Goal: Task Accomplishment & Management: Manage account settings

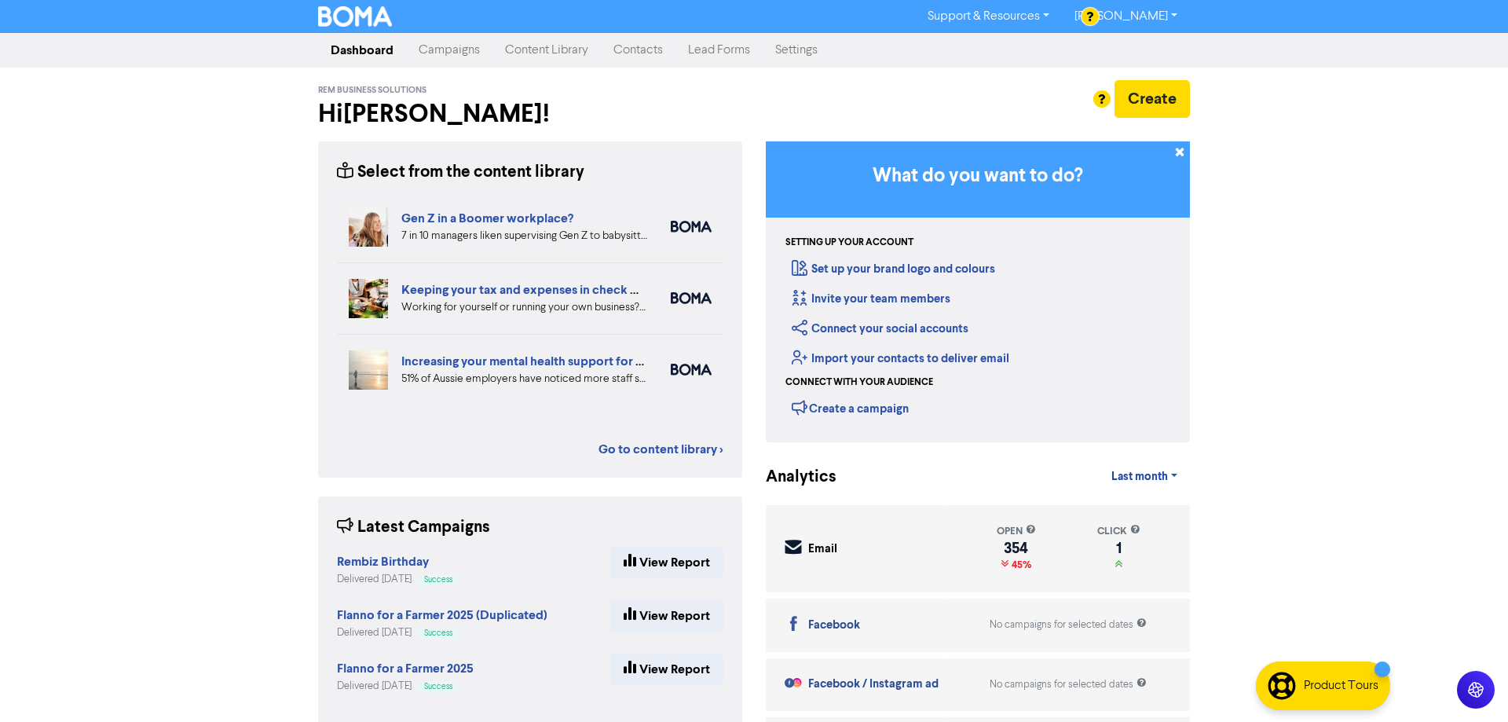
click at [640, 52] on link "Contacts" at bounding box center [638, 50] width 75 height 31
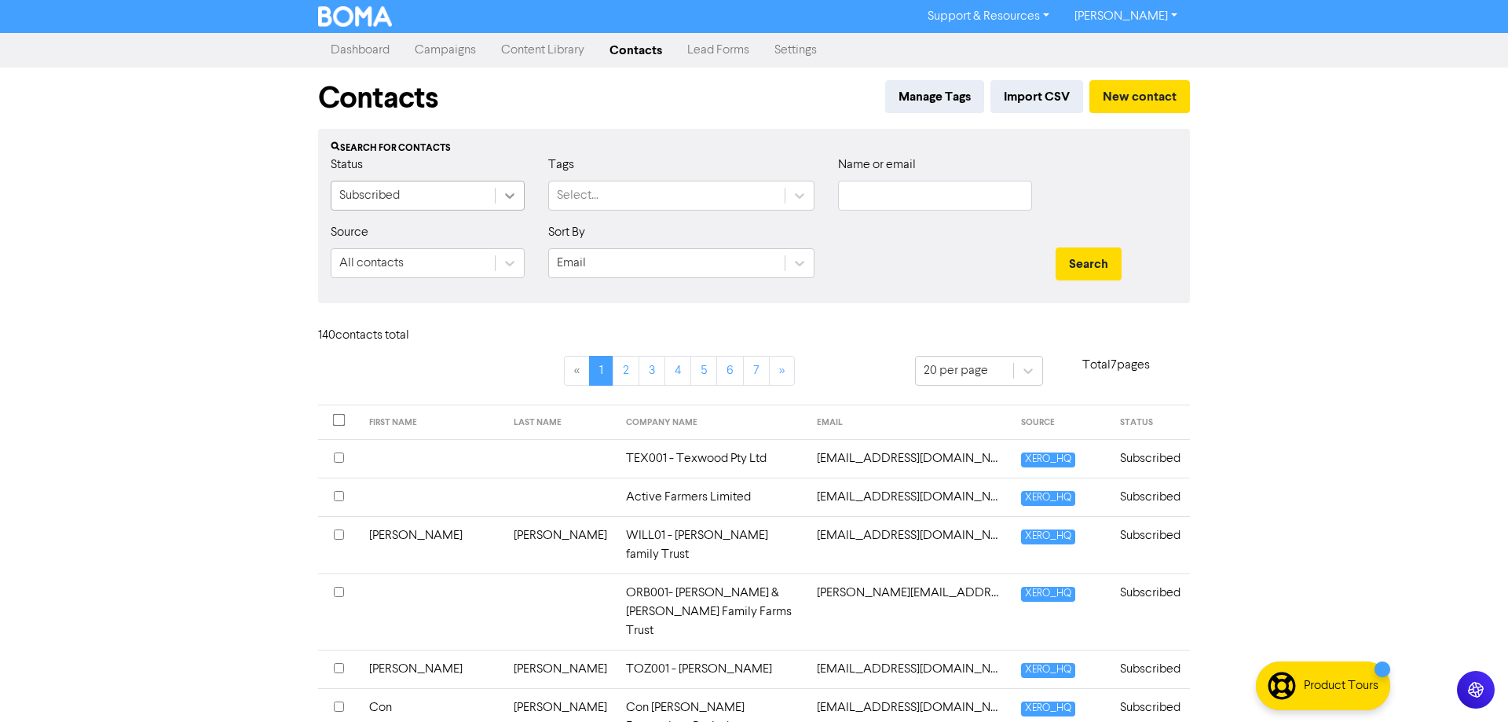
click at [512, 189] on icon at bounding box center [510, 196] width 16 height 16
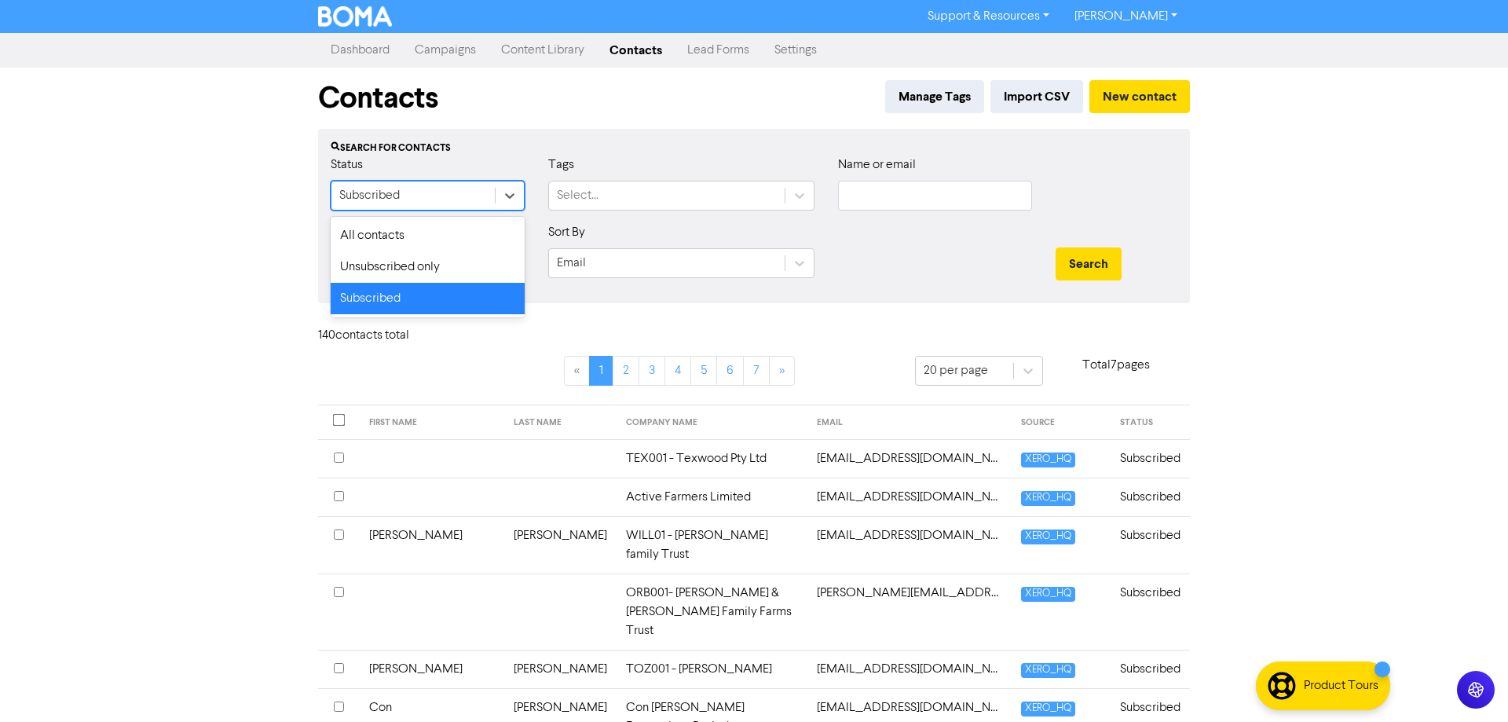
click at [280, 316] on div "Support & Resources Video Tutorials FAQ & Guides Marketing Education [PERSON_NA…" at bounding box center [754, 361] width 1508 height 722
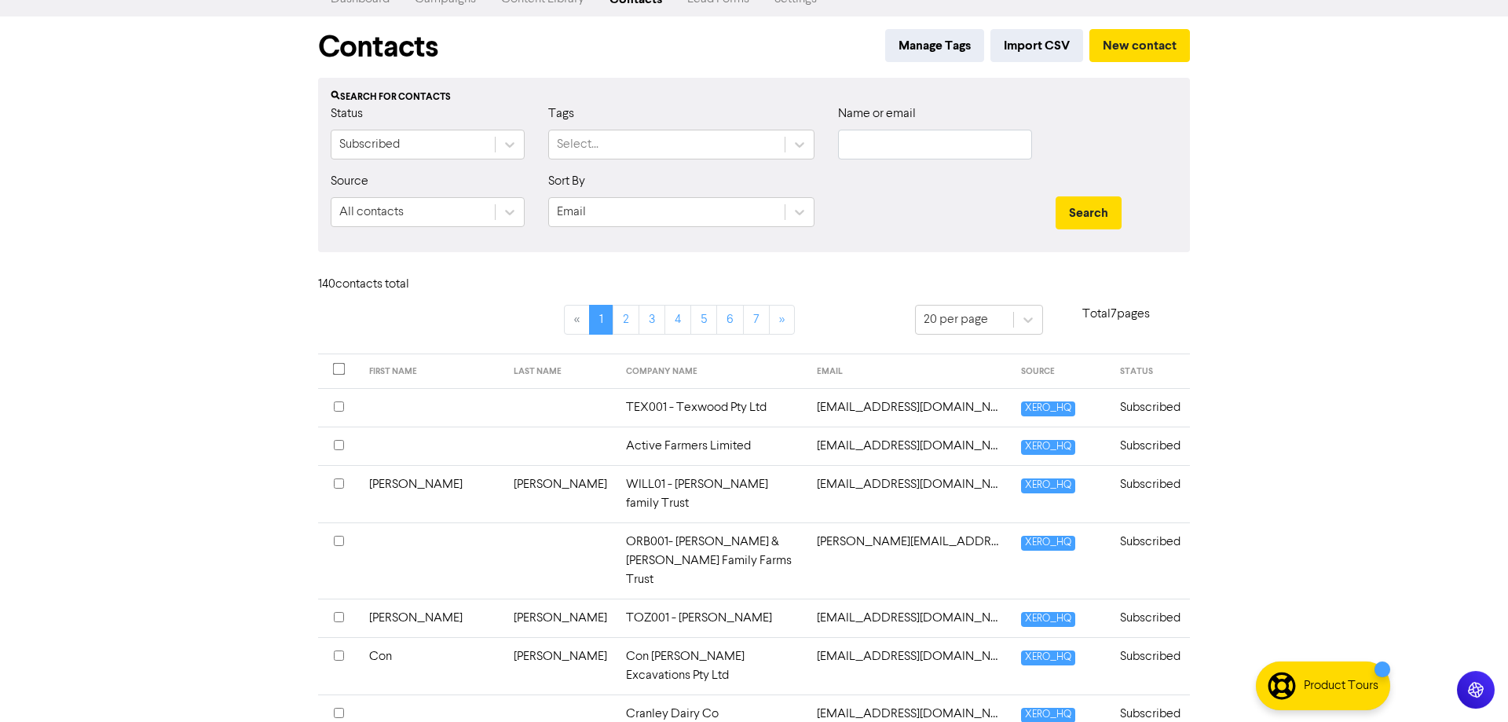
scroll to position [80, 0]
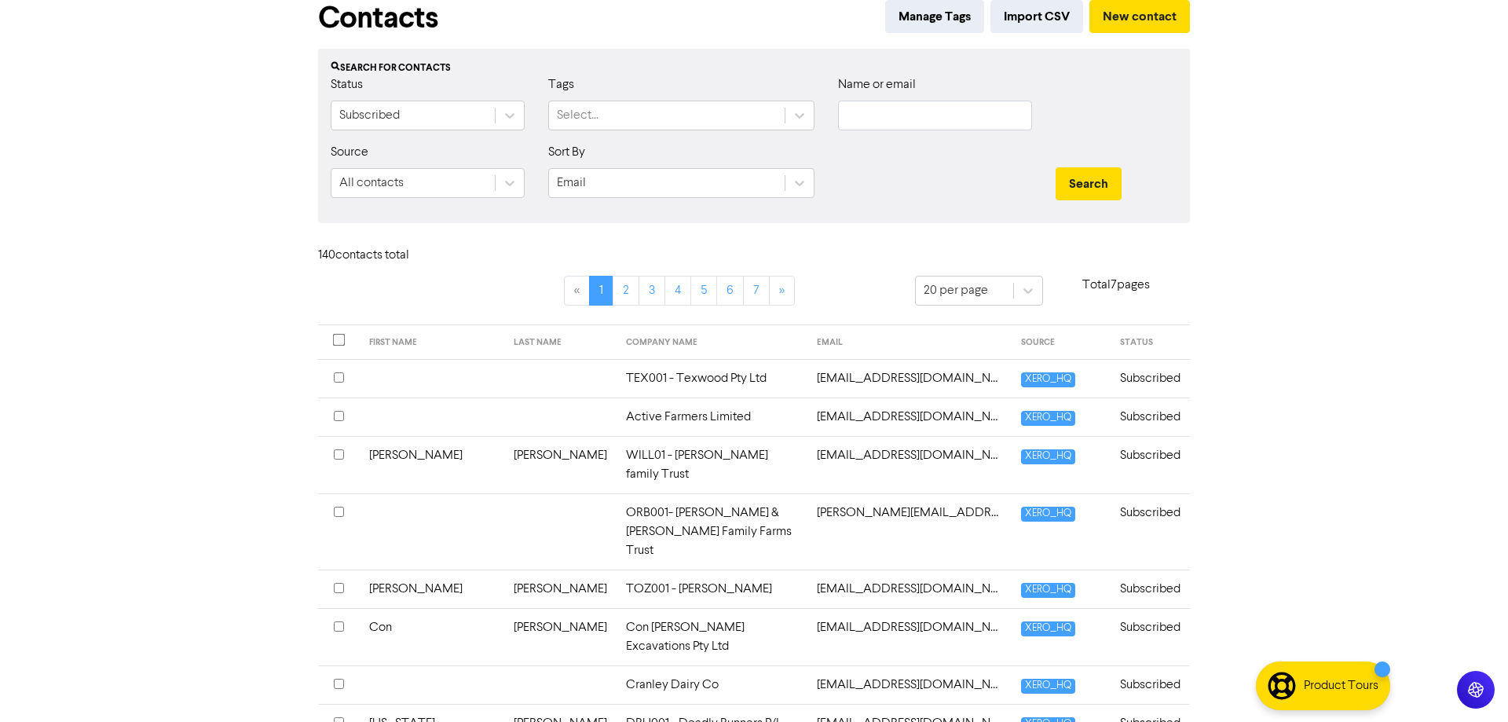
click at [341, 416] on input "checkbox" at bounding box center [339, 416] width 10 height 10
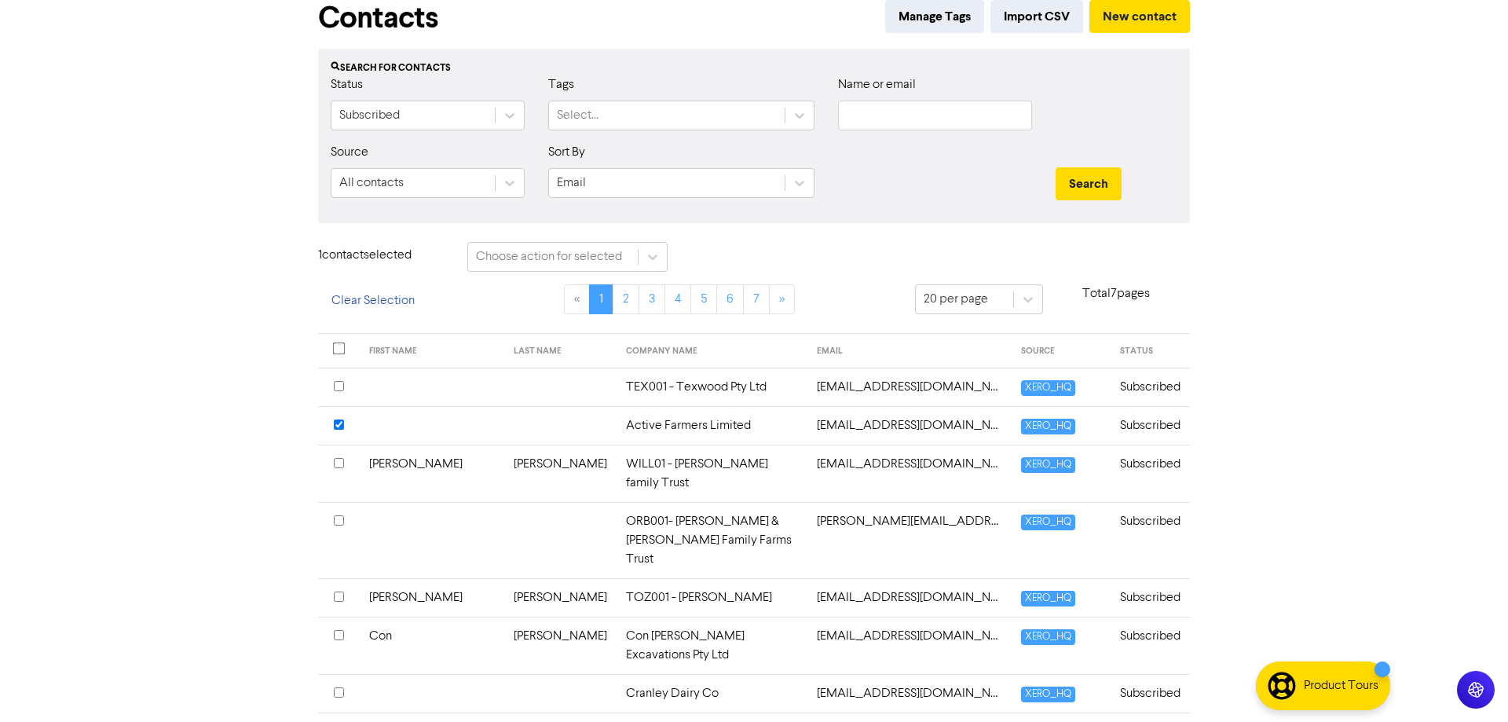
scroll to position [0, 0]
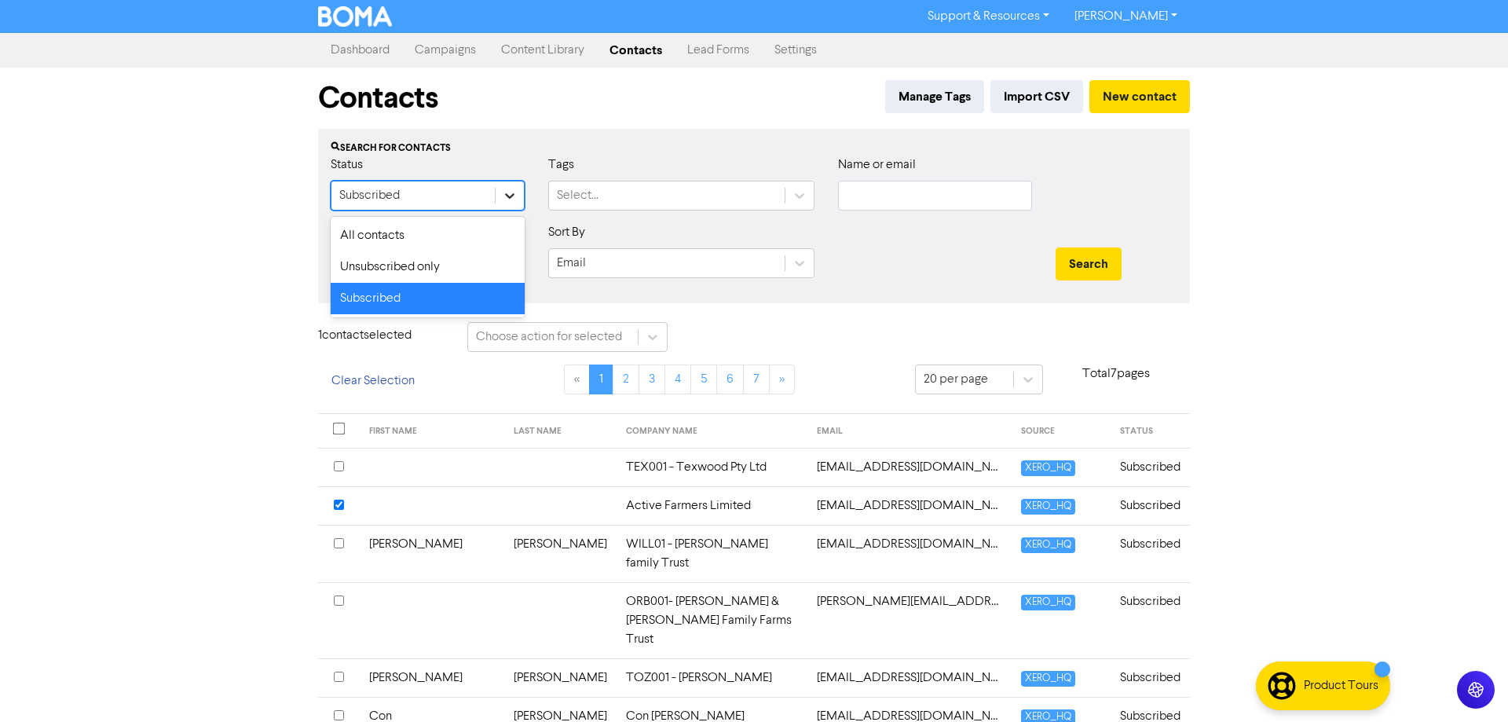
click at [510, 193] on icon at bounding box center [510, 196] width 16 height 16
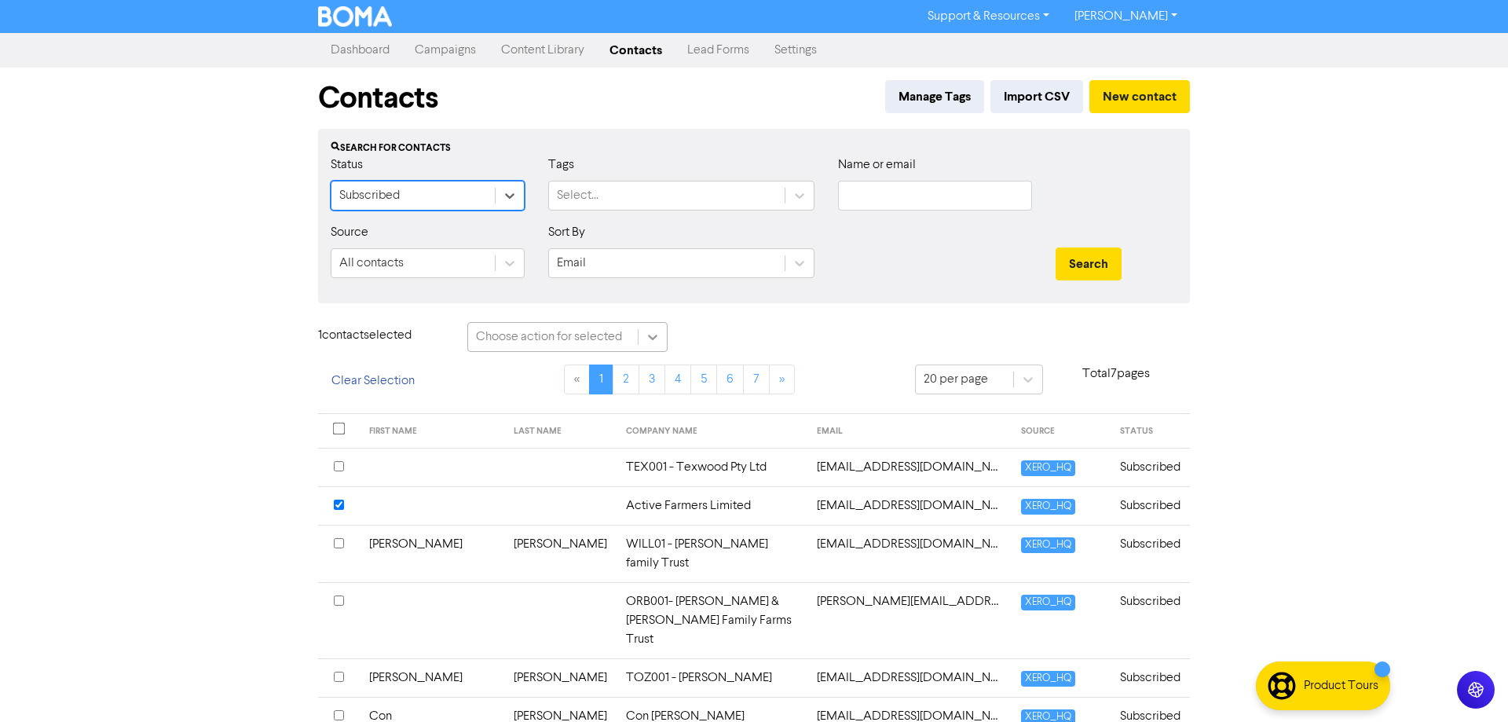
click at [653, 341] on icon at bounding box center [653, 337] width 16 height 16
click at [655, 339] on icon at bounding box center [653, 337] width 16 height 16
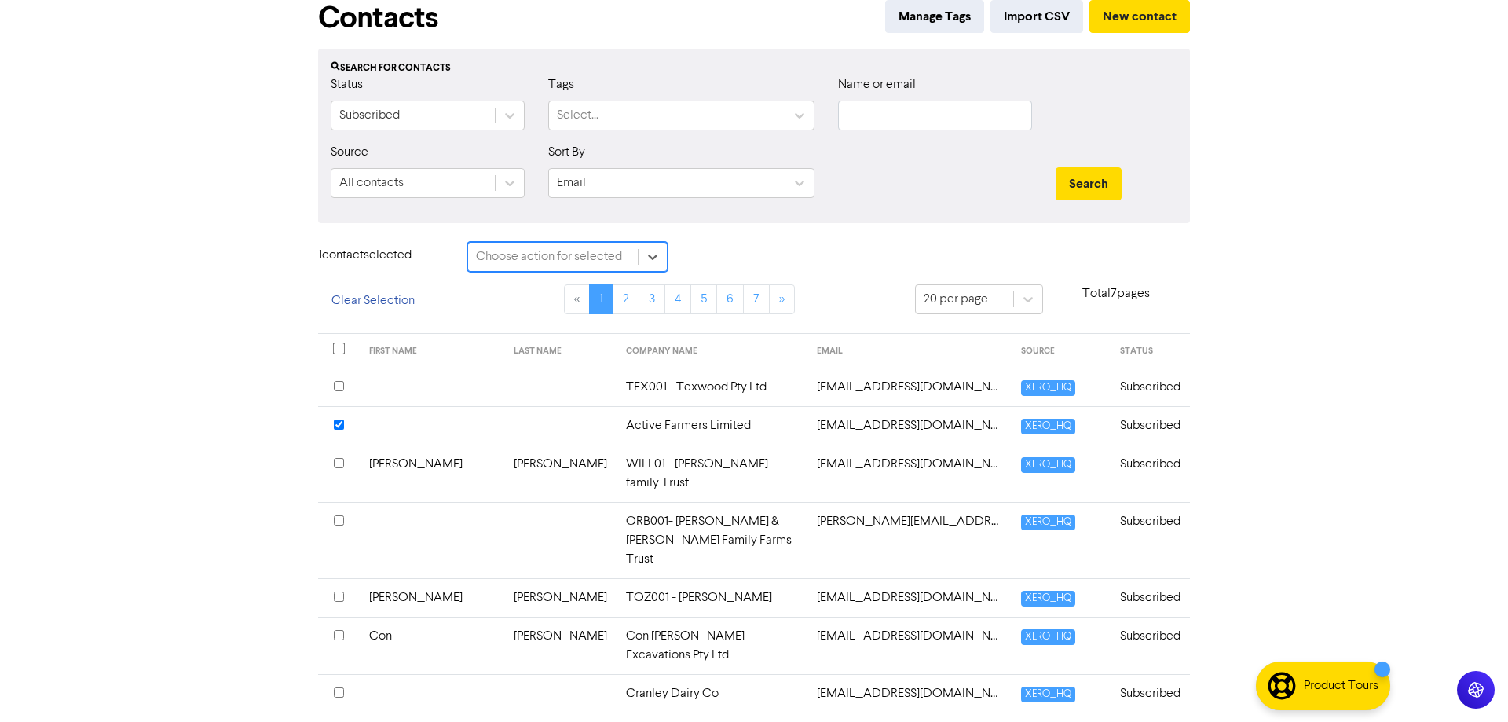
scroll to position [160, 0]
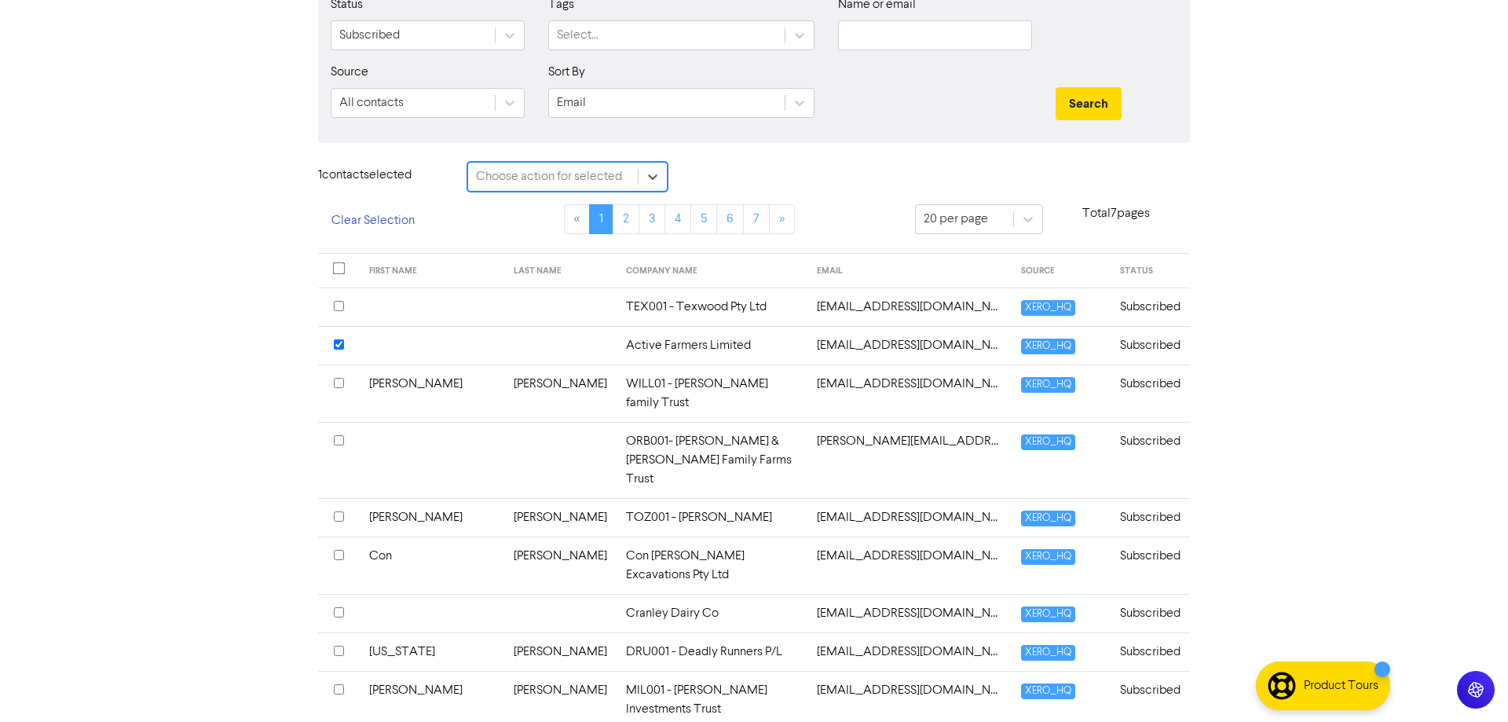
click at [341, 607] on input "checkbox" at bounding box center [339, 612] width 10 height 10
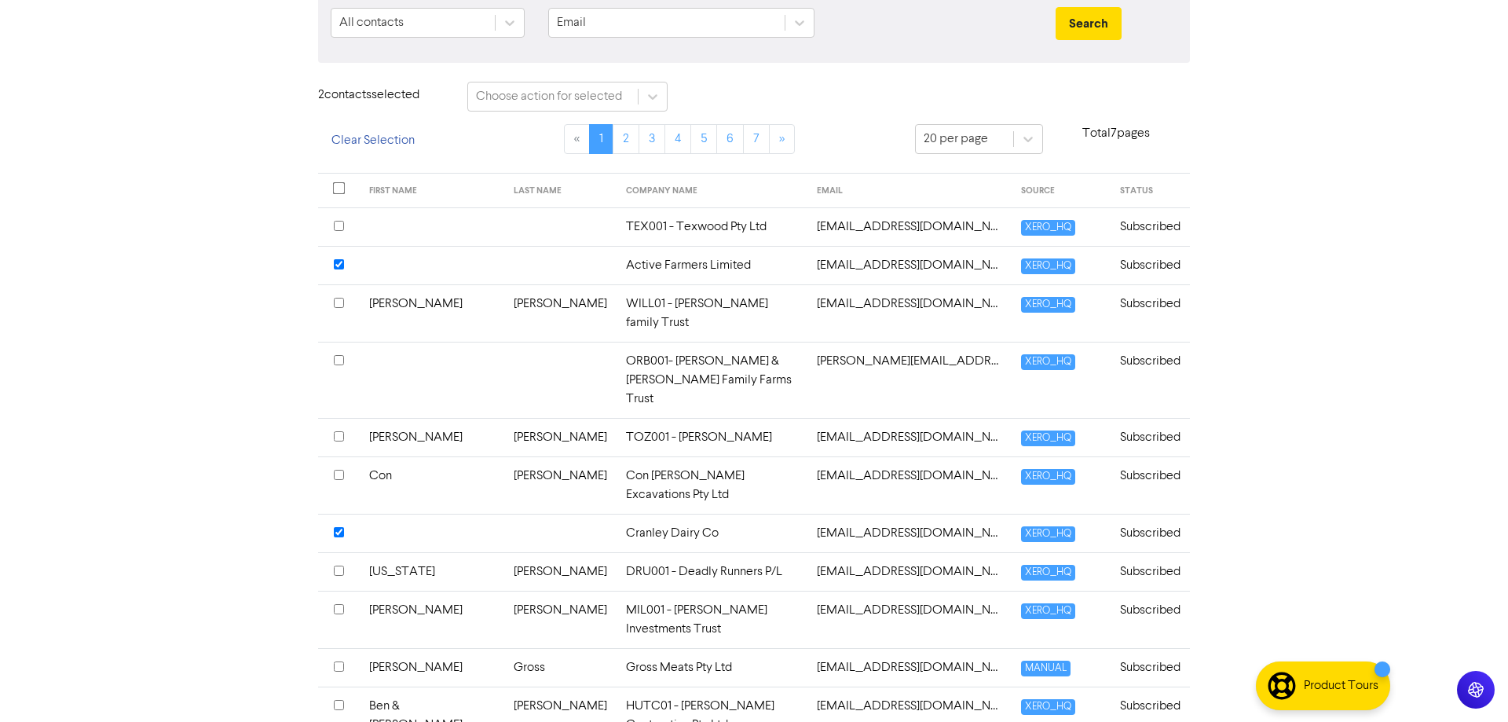
click at [338, 604] on input "checkbox" at bounding box center [339, 609] width 10 height 10
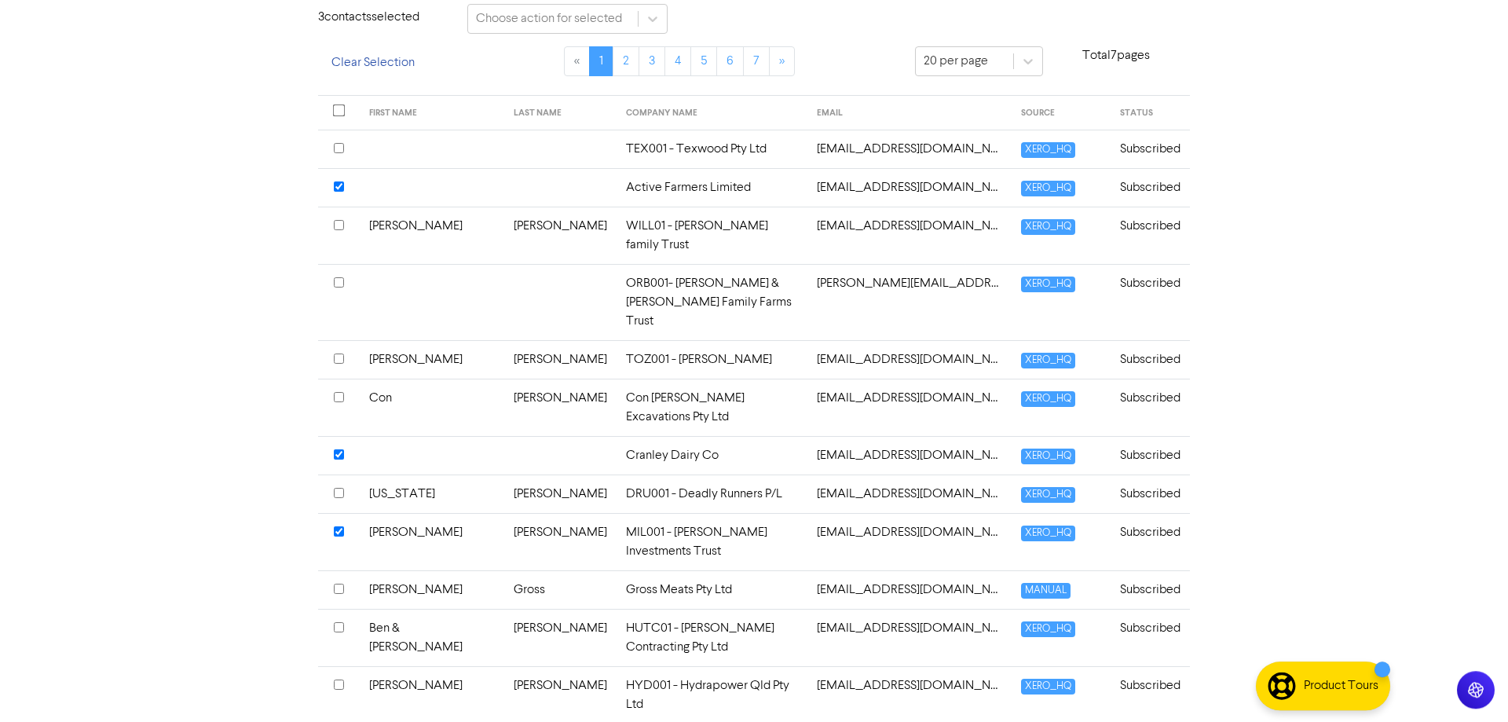
scroll to position [321, 0]
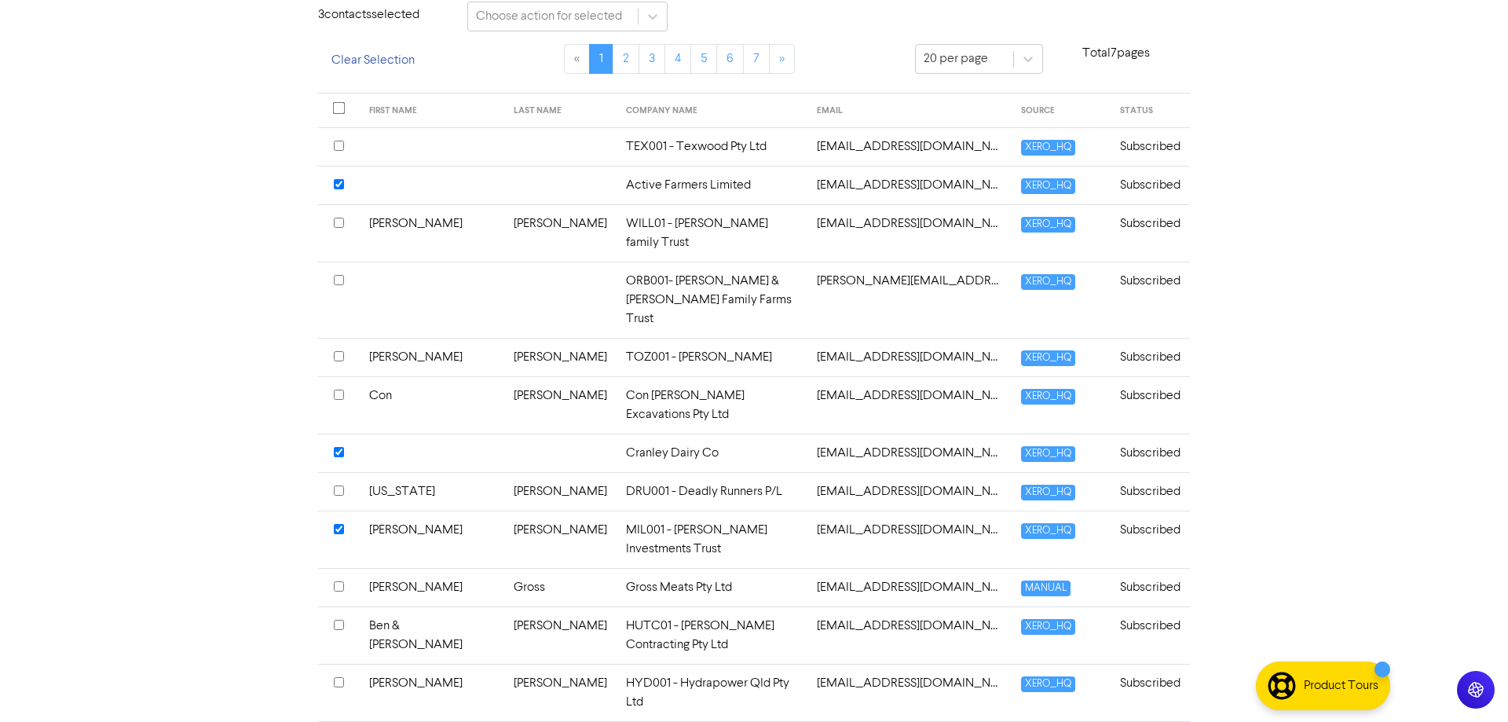
click at [346, 664] on th at bounding box center [339, 692] width 42 height 57
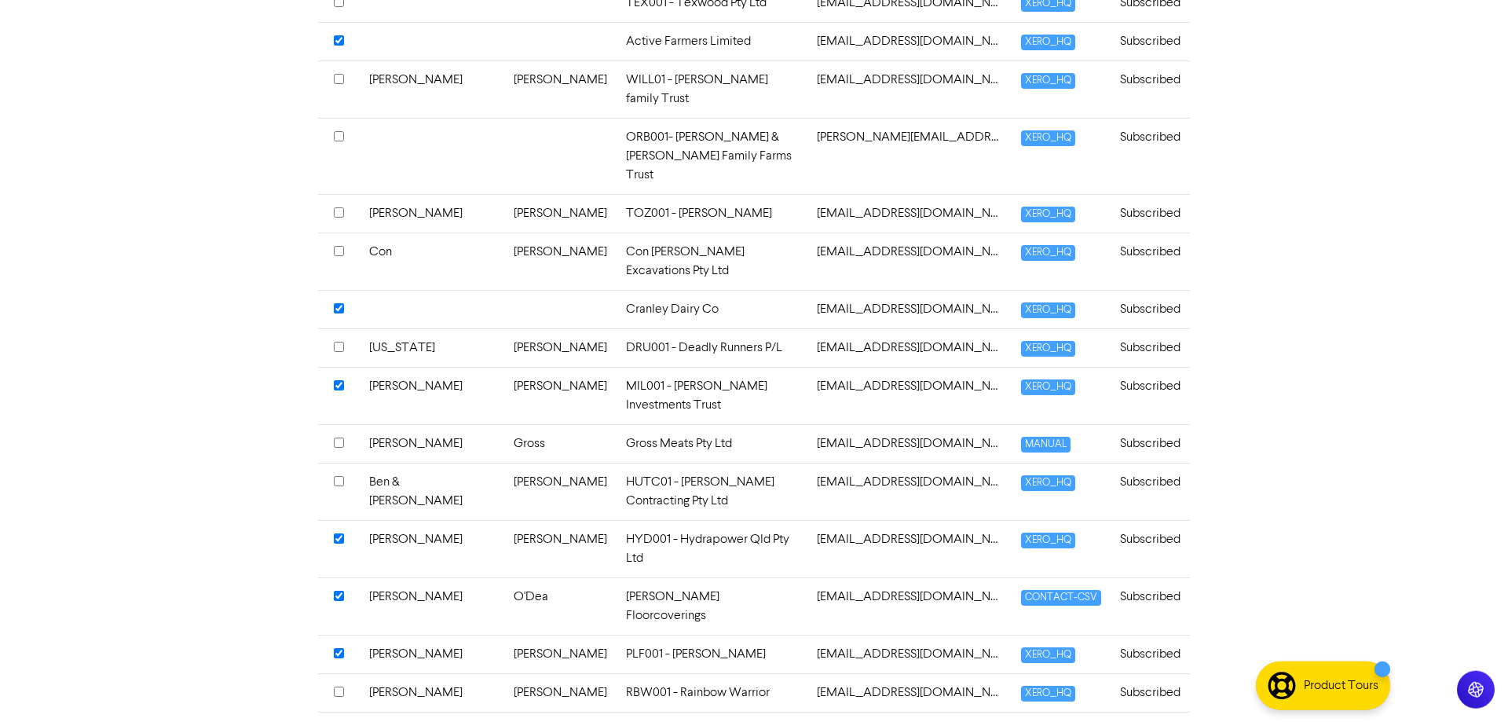
scroll to position [481, 0]
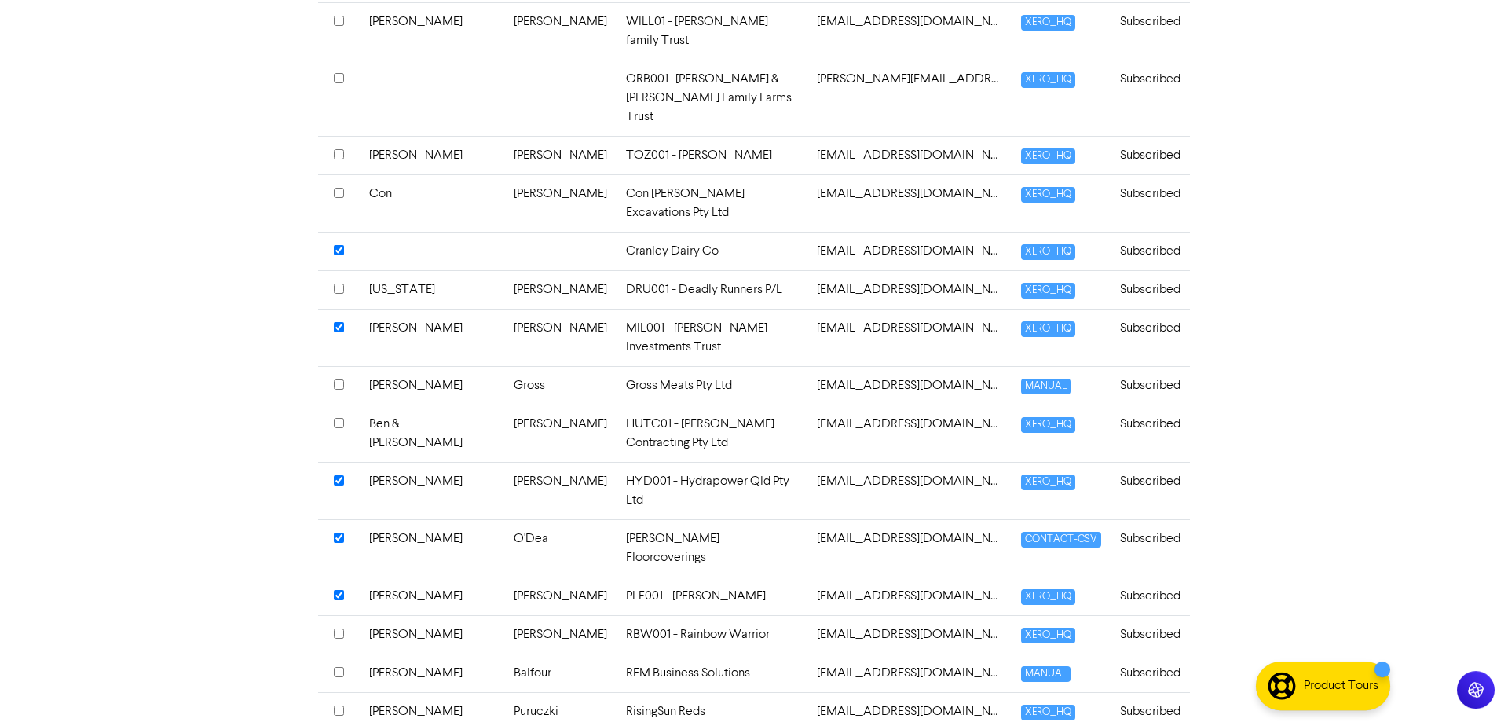
scroll to position [561, 0]
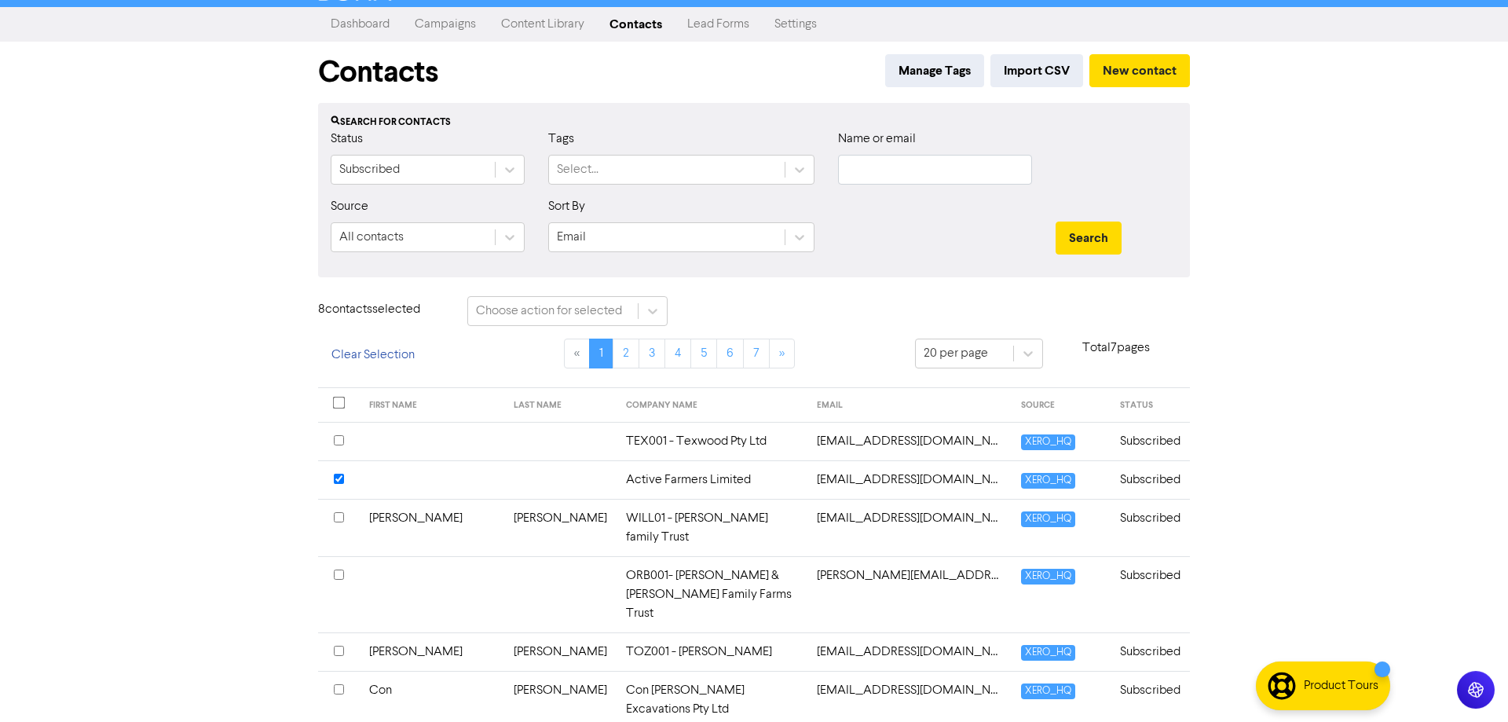
scroll to position [0, 0]
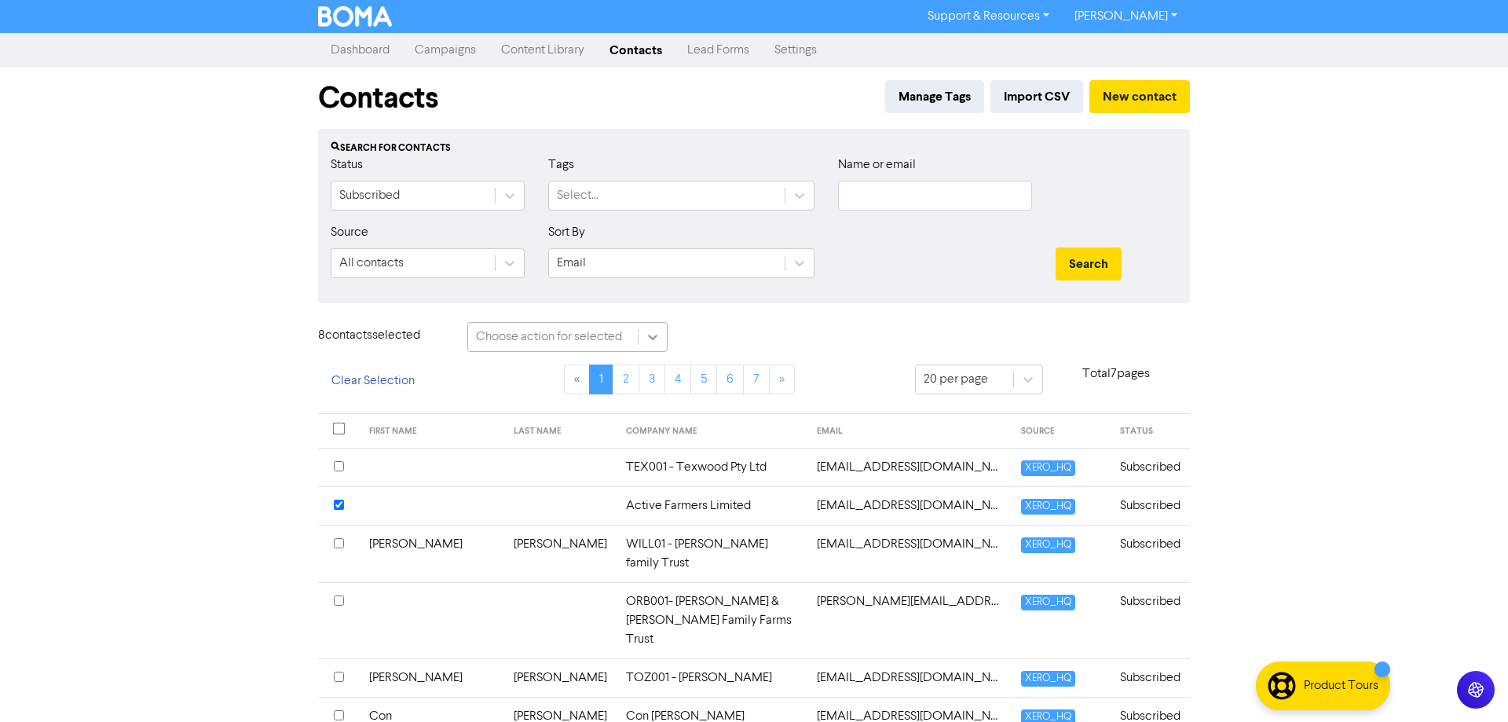
click at [658, 340] on icon at bounding box center [653, 337] width 16 height 16
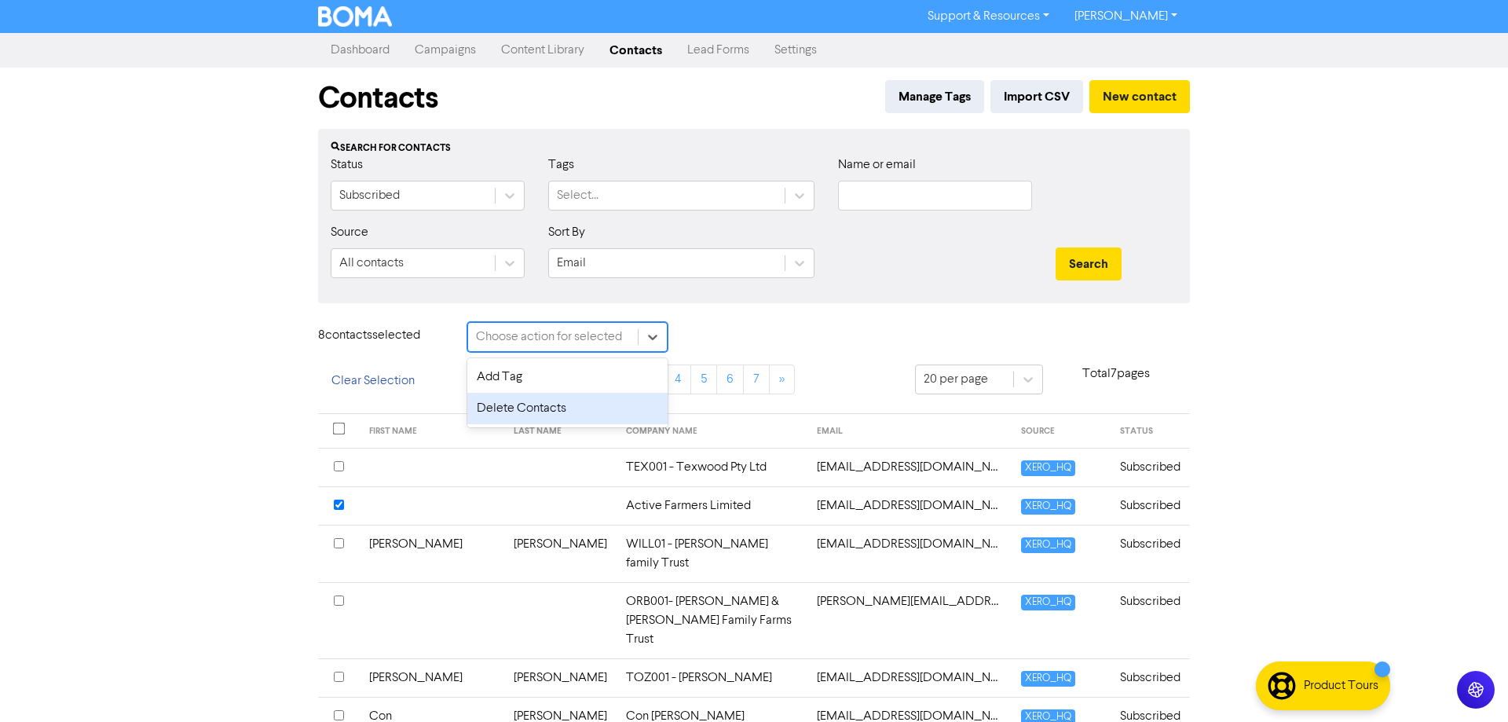
click at [612, 402] on div "Delete Contacts" at bounding box center [567, 408] width 200 height 31
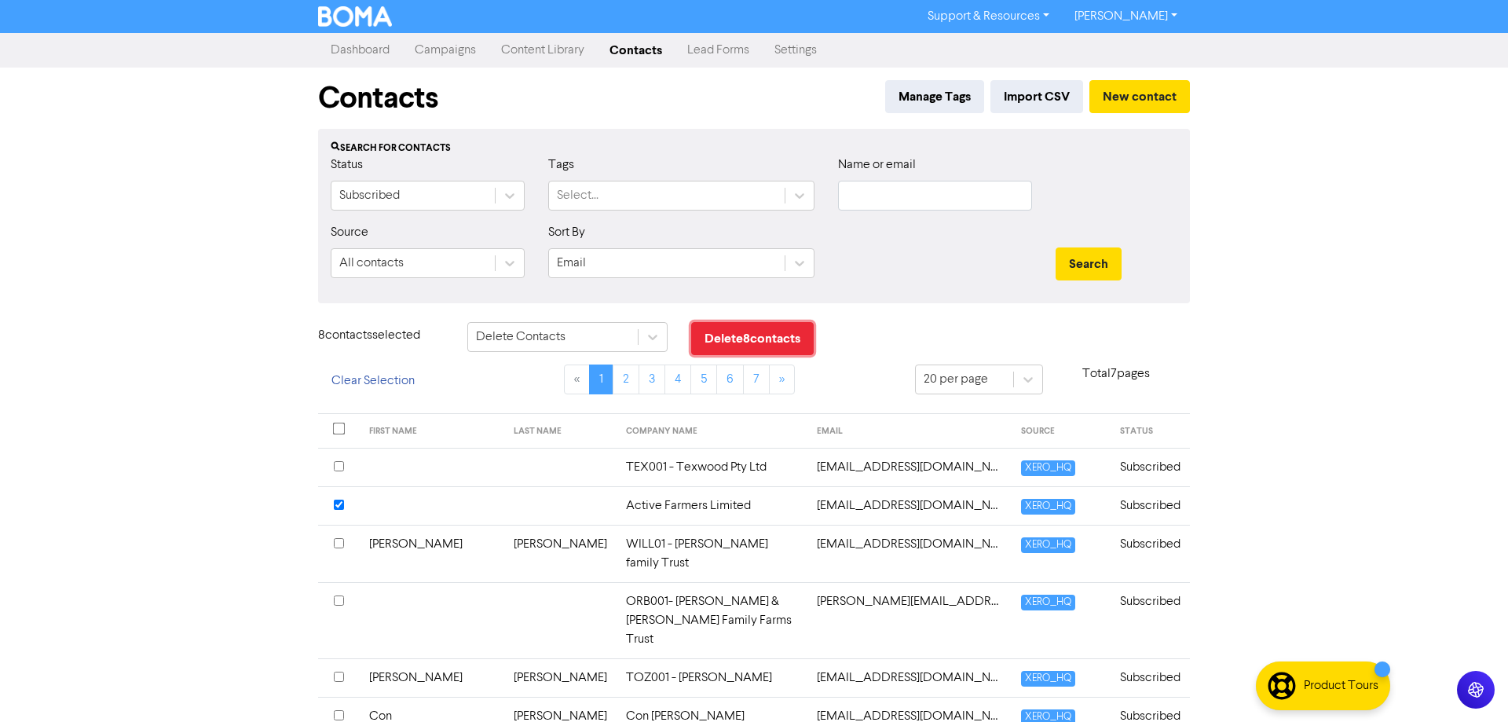
click at [755, 335] on button "Delete 8 contact s" at bounding box center [752, 338] width 123 height 33
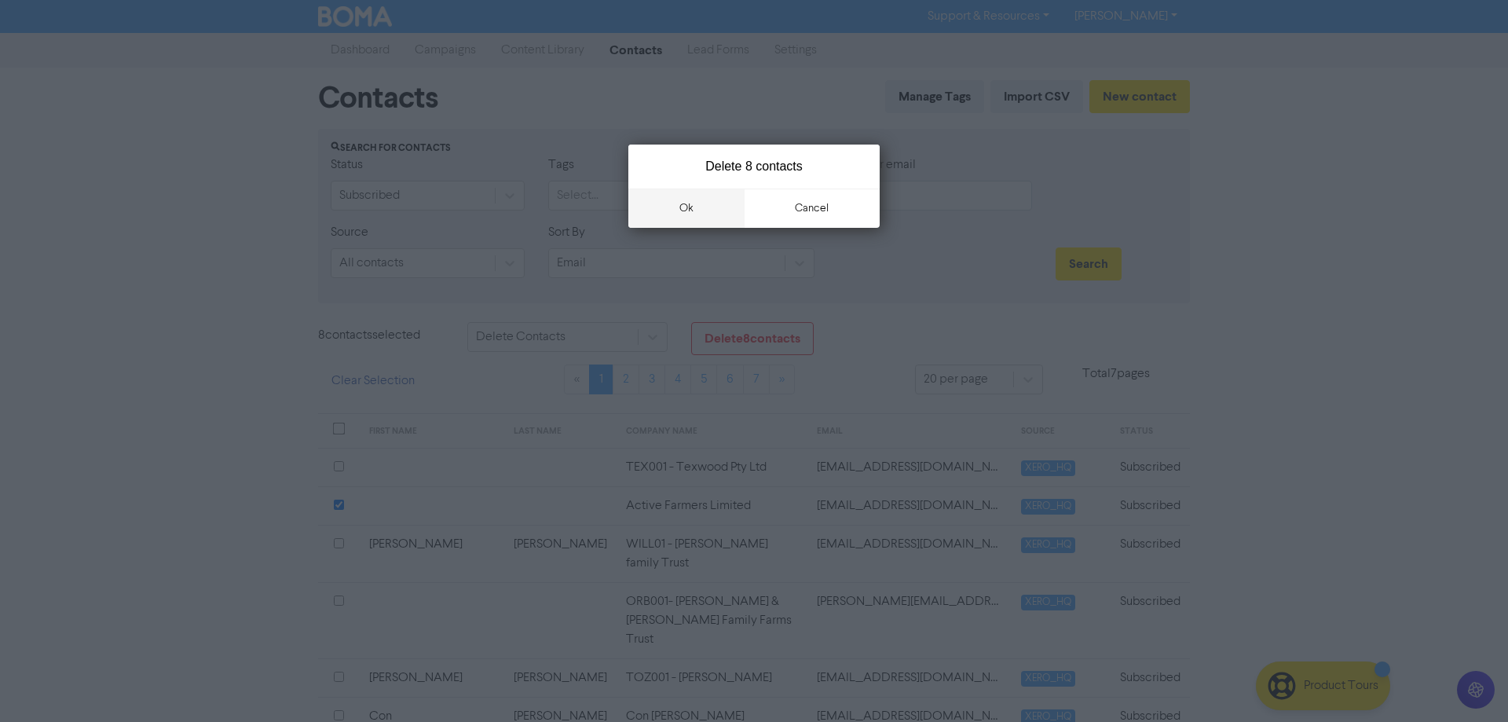
click at [713, 206] on button "ok" at bounding box center [686, 208] width 116 height 39
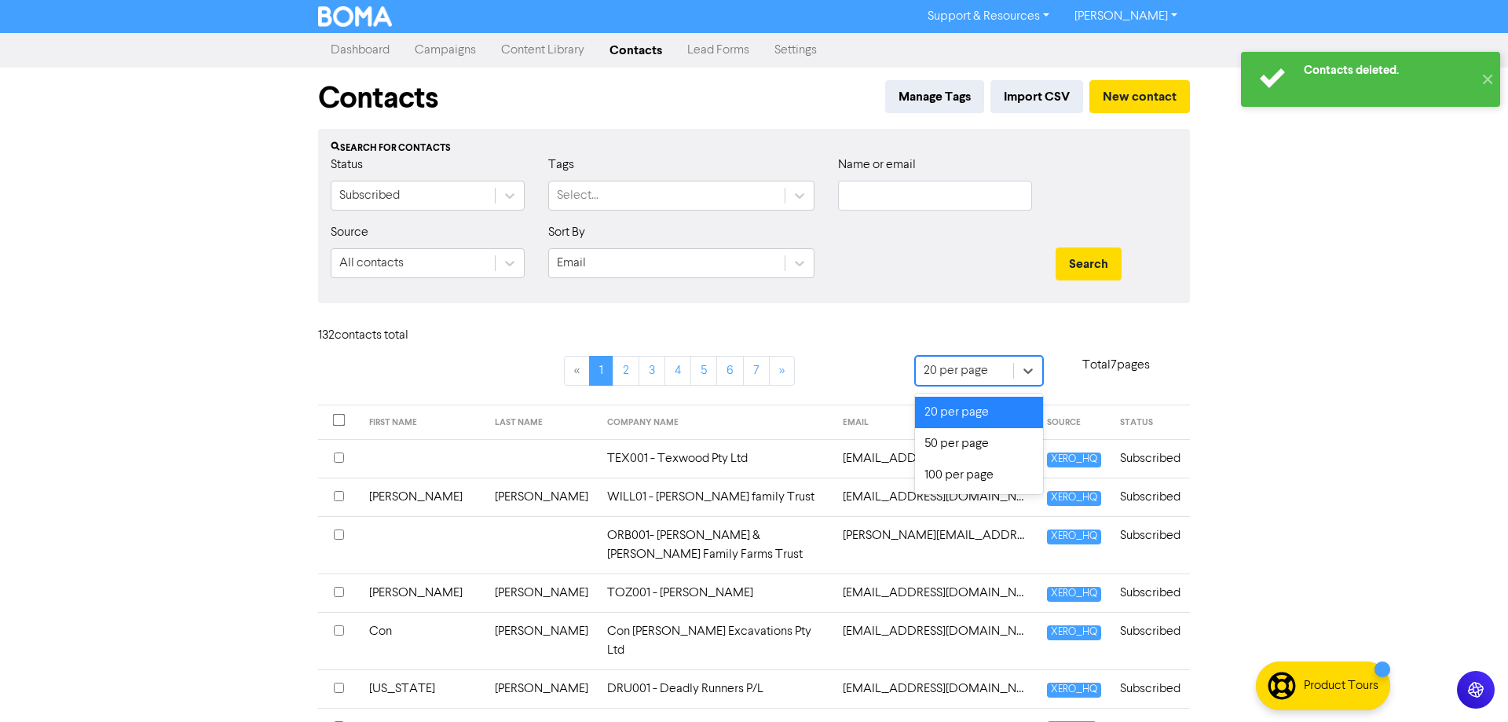
click at [1009, 364] on div "20 per page" at bounding box center [964, 371] width 97 height 28
click at [984, 475] on div "100 per page" at bounding box center [979, 475] width 128 height 31
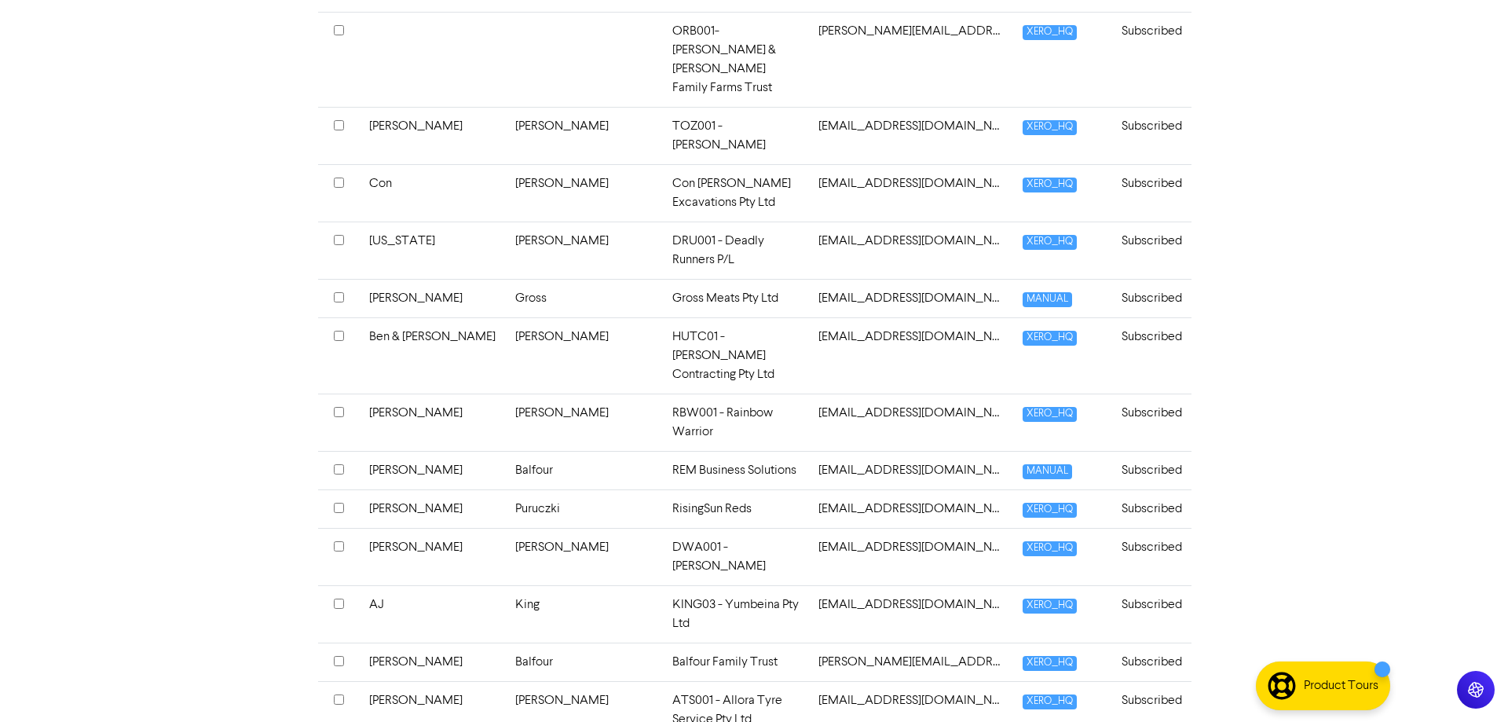
scroll to position [641, 0]
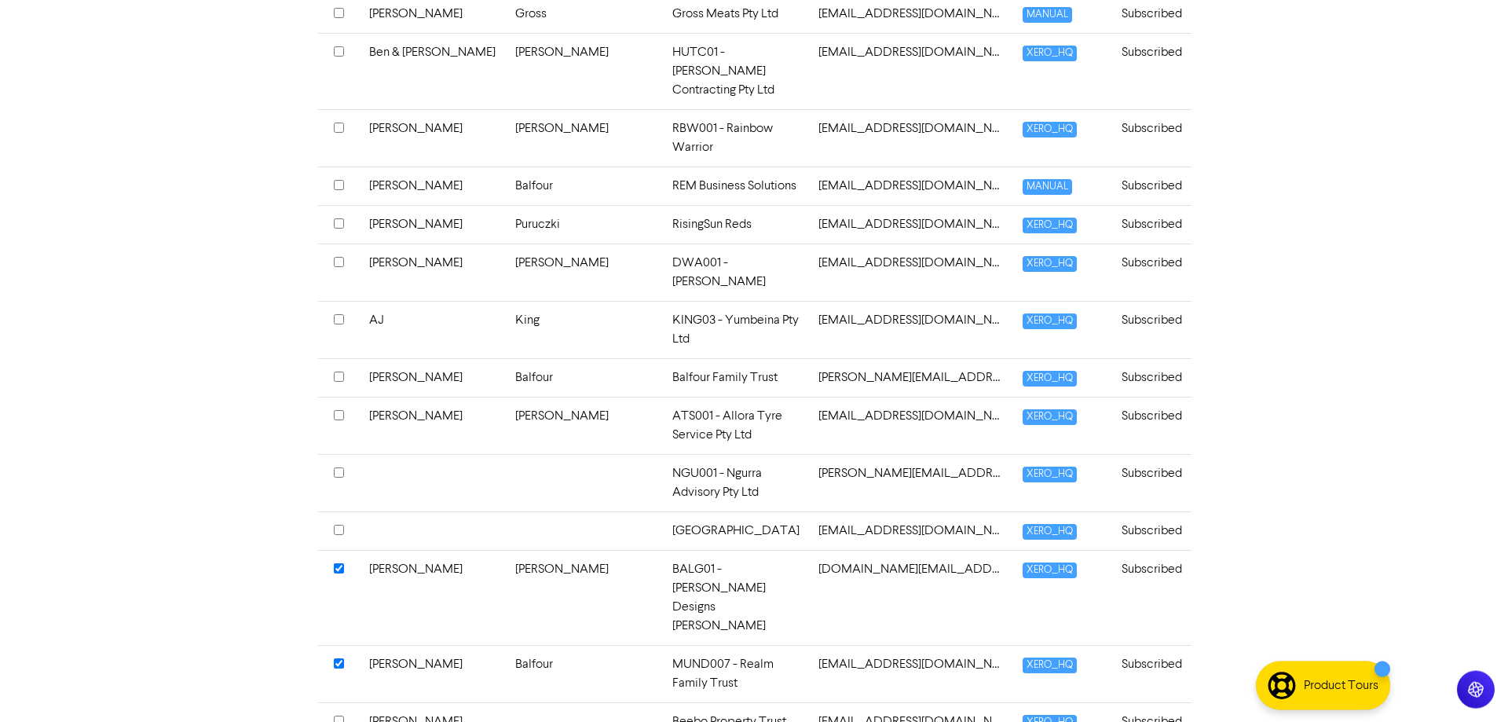
scroll to position [889, 0]
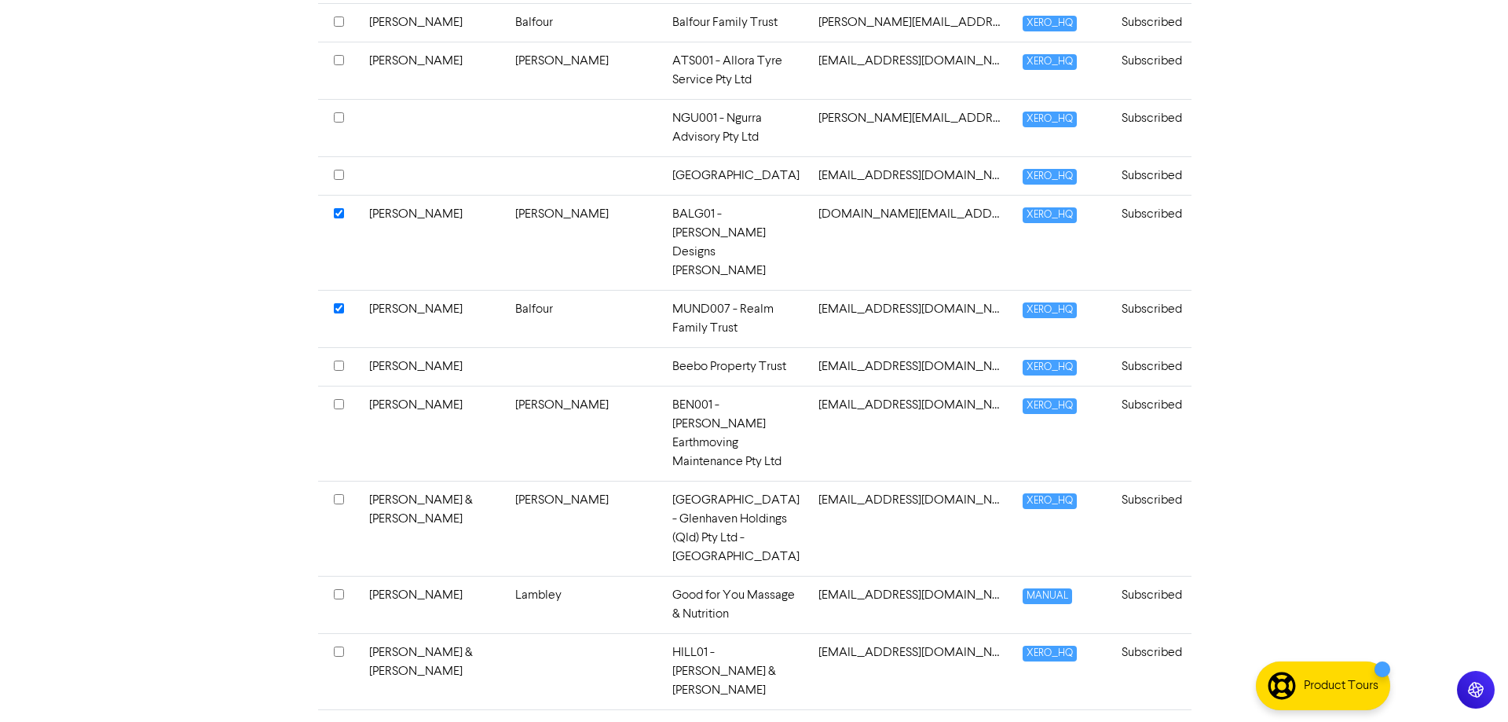
scroll to position [1210, 0]
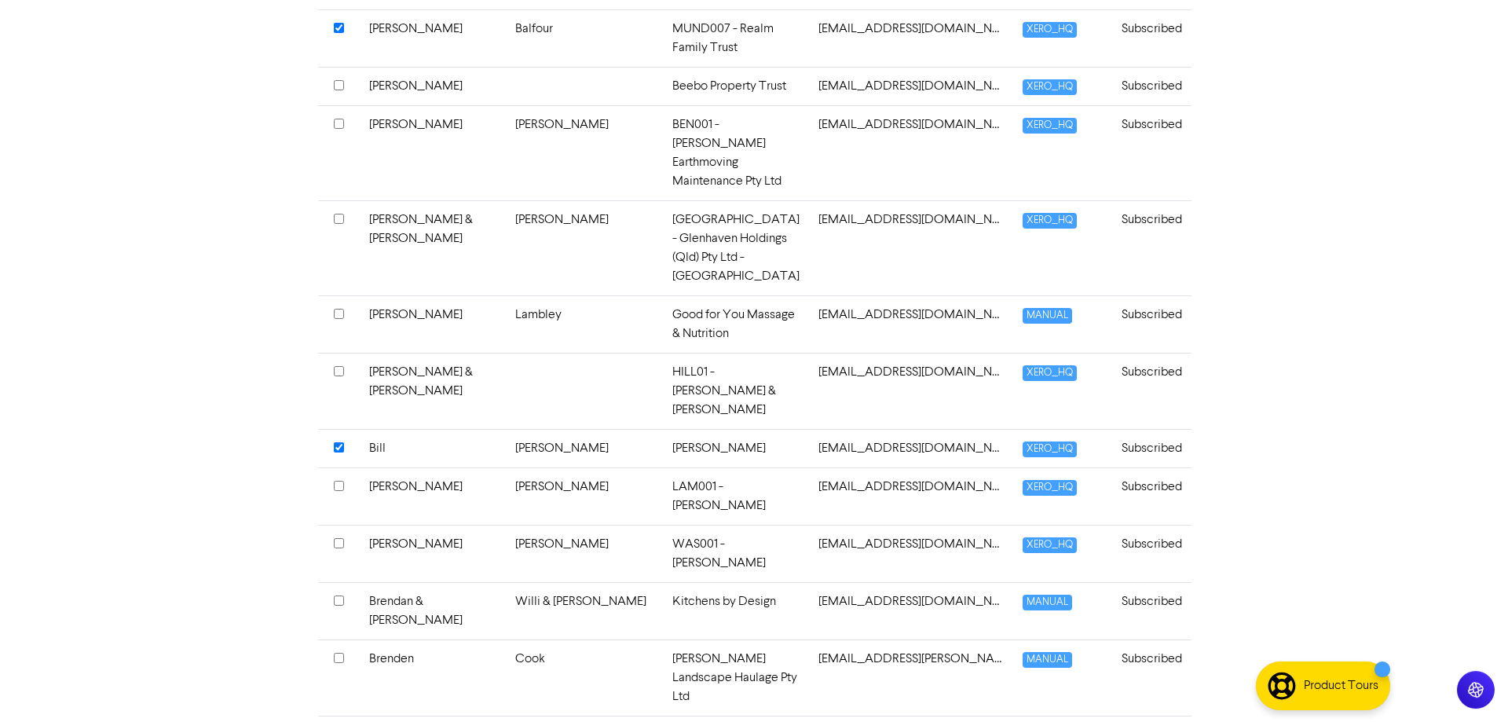
scroll to position [1530, 0]
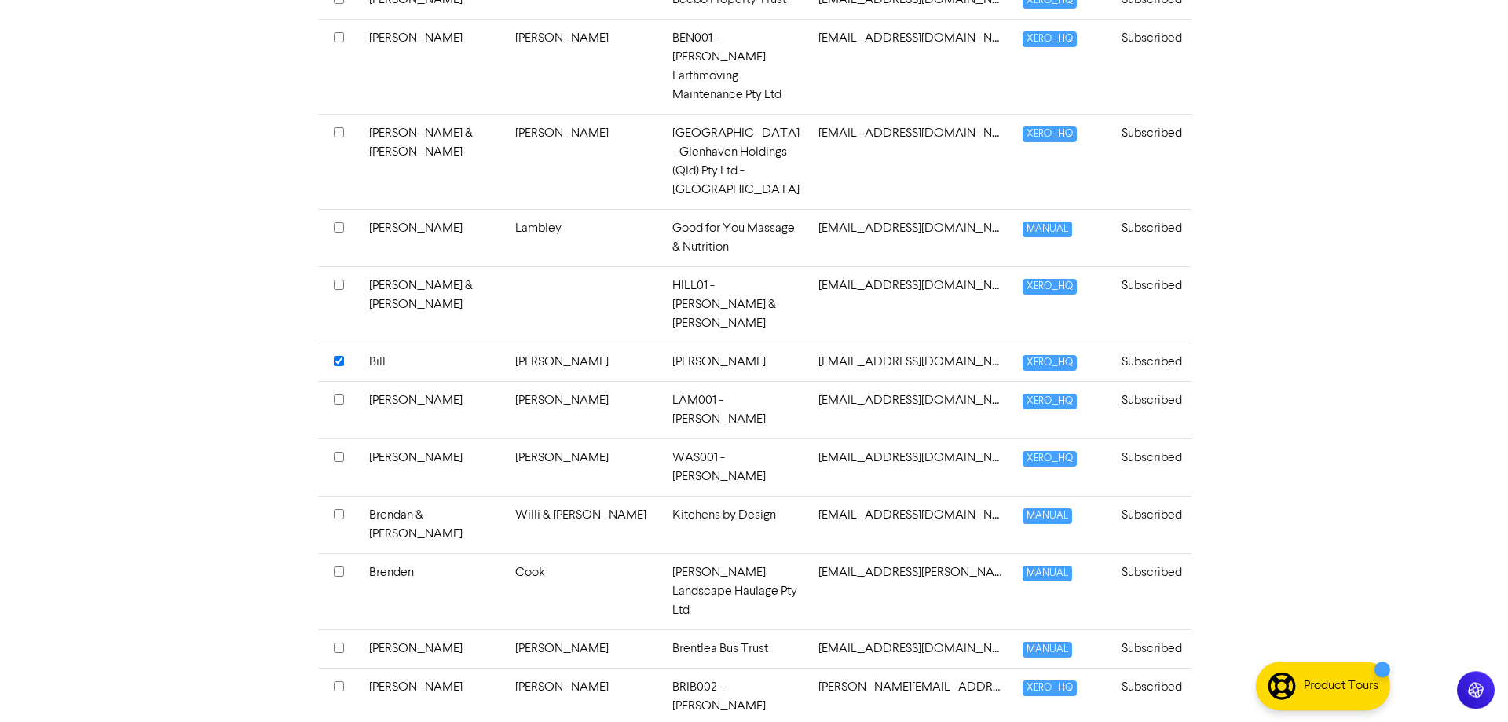
scroll to position [1611, 0]
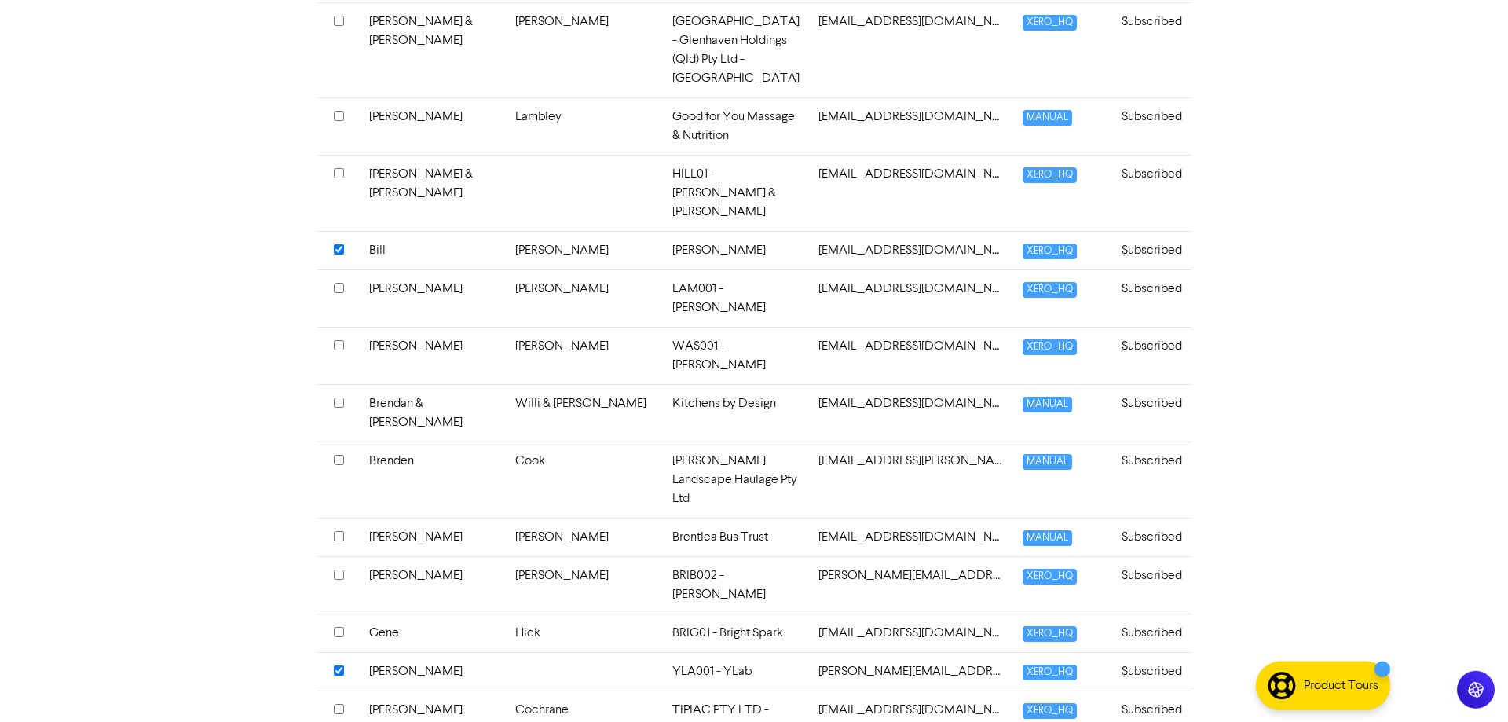
scroll to position [1691, 0]
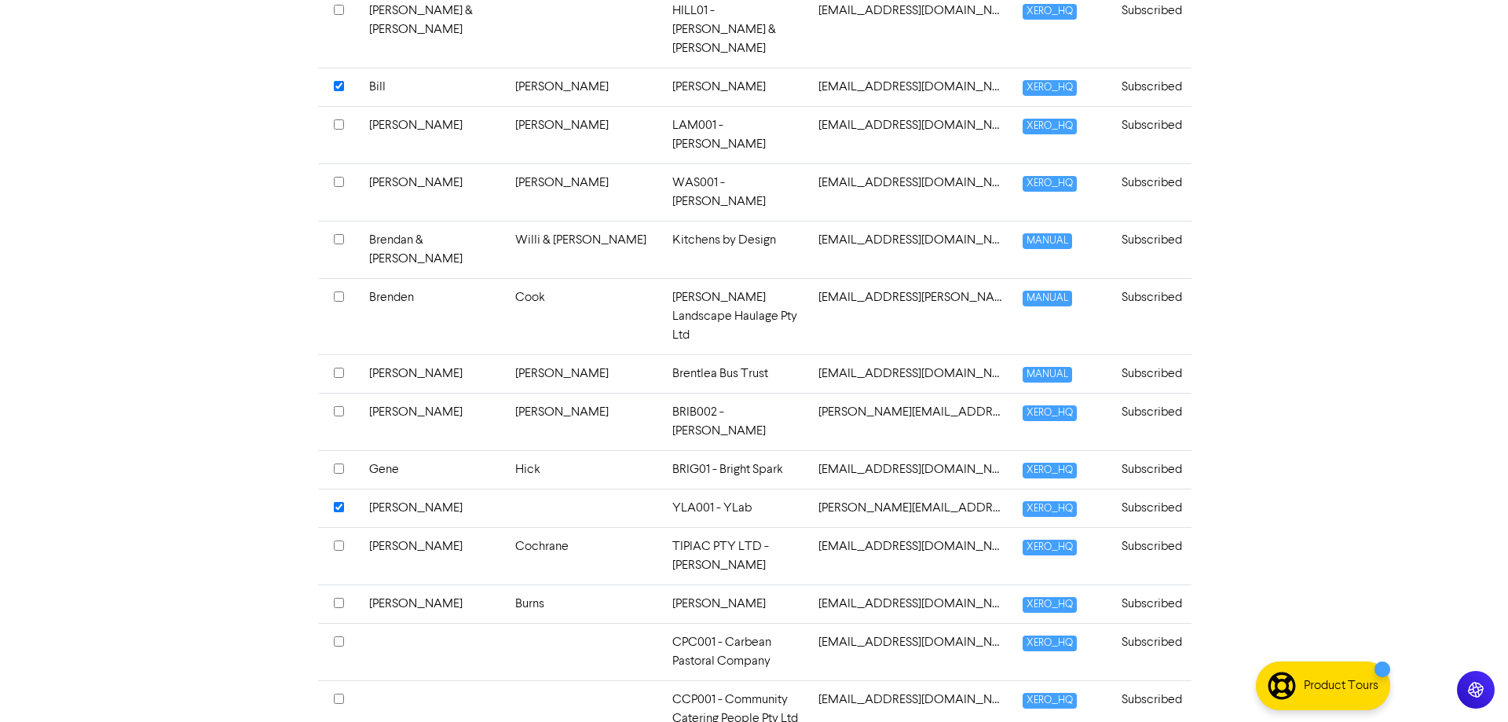
scroll to position [1931, 0]
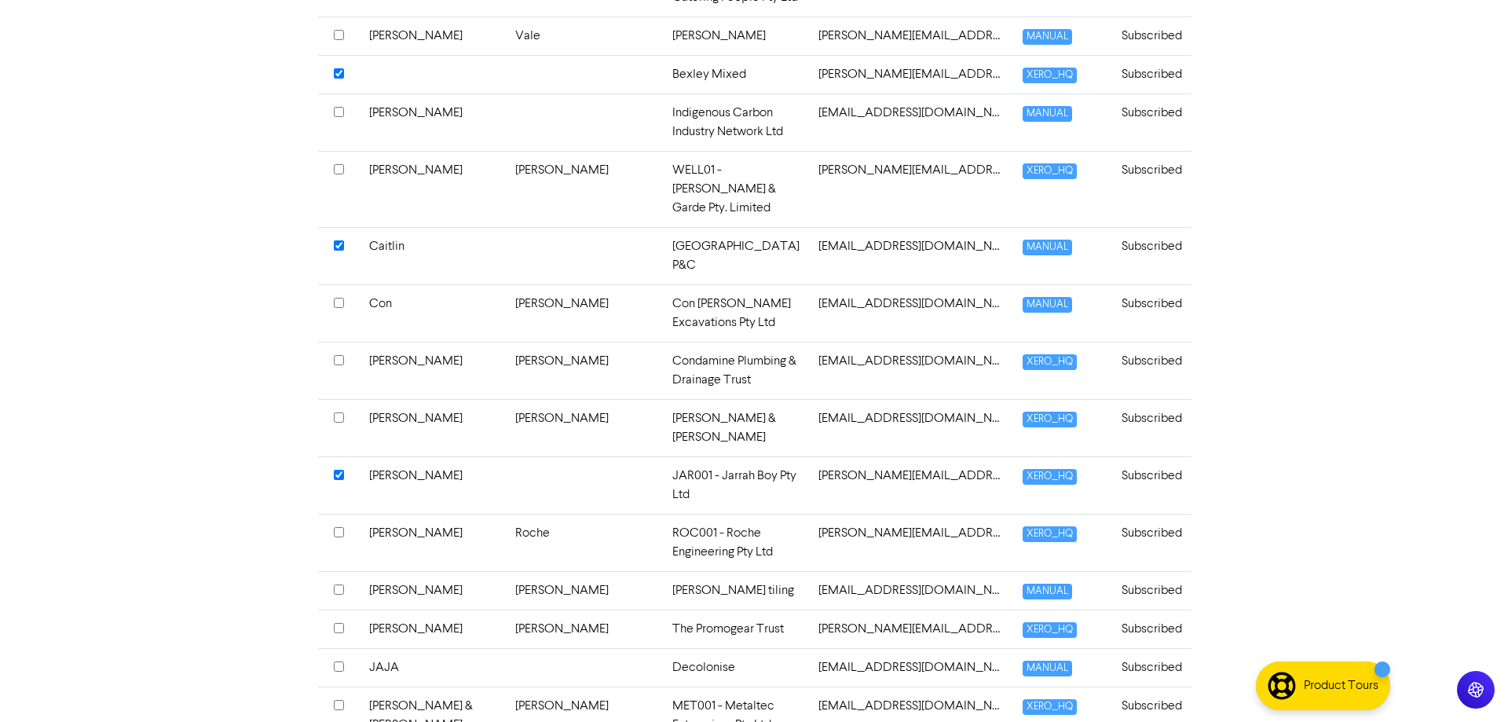
scroll to position [2652, 0]
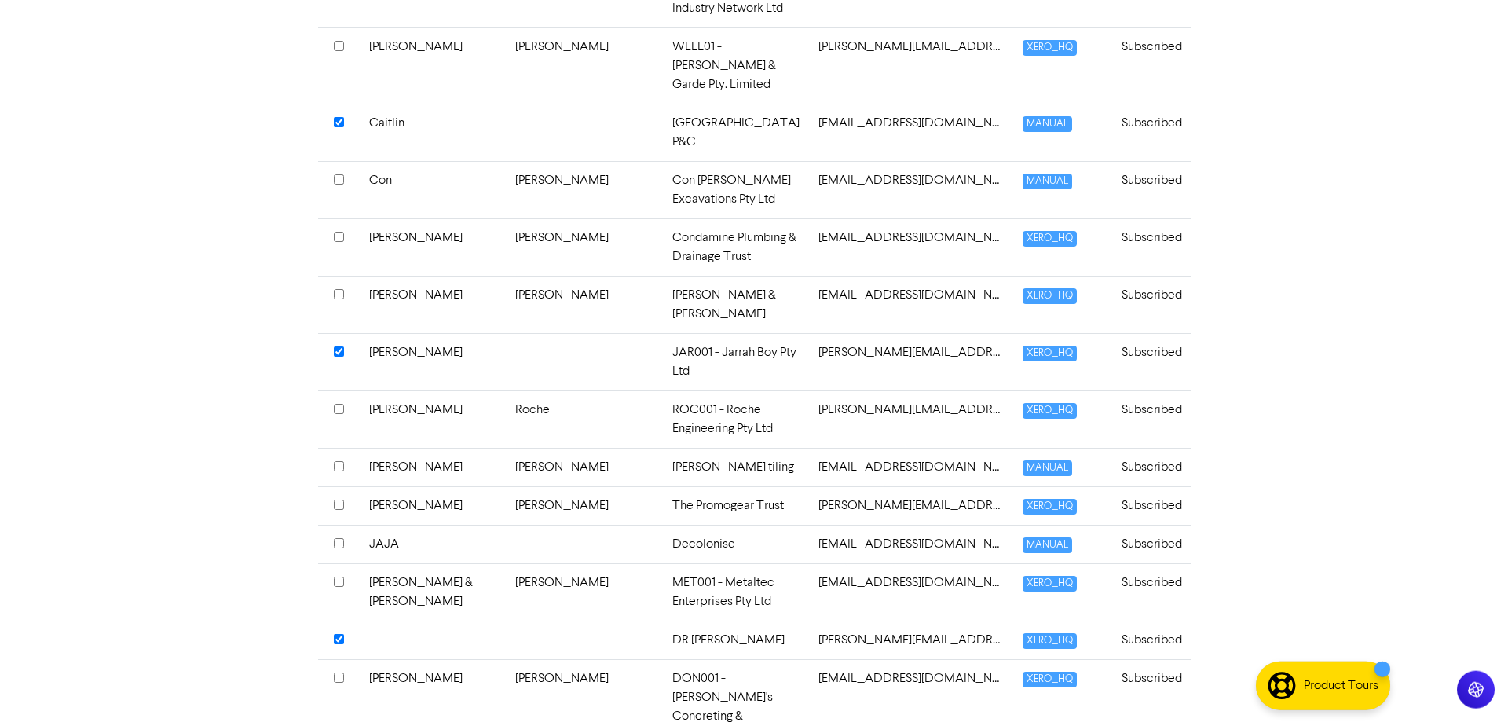
scroll to position [2732, 0]
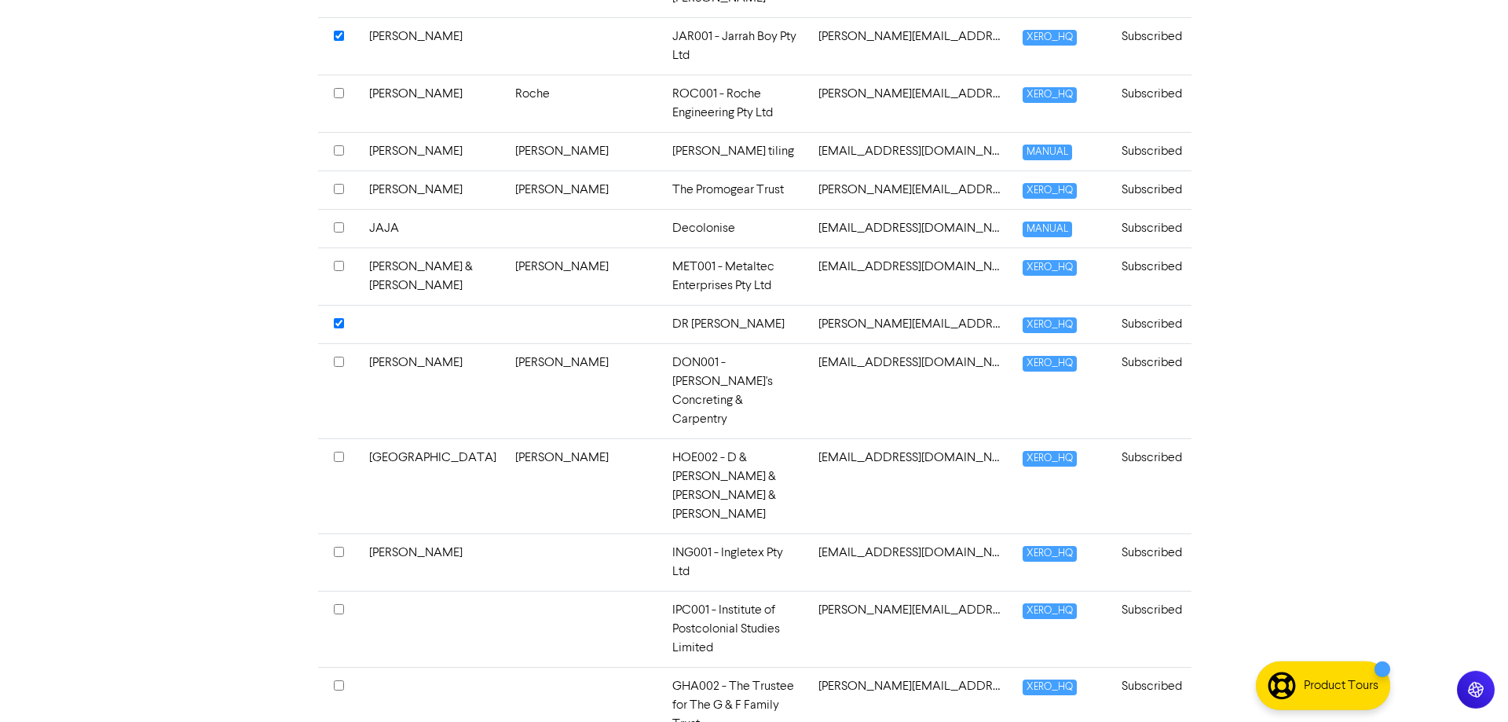
scroll to position [3053, 0]
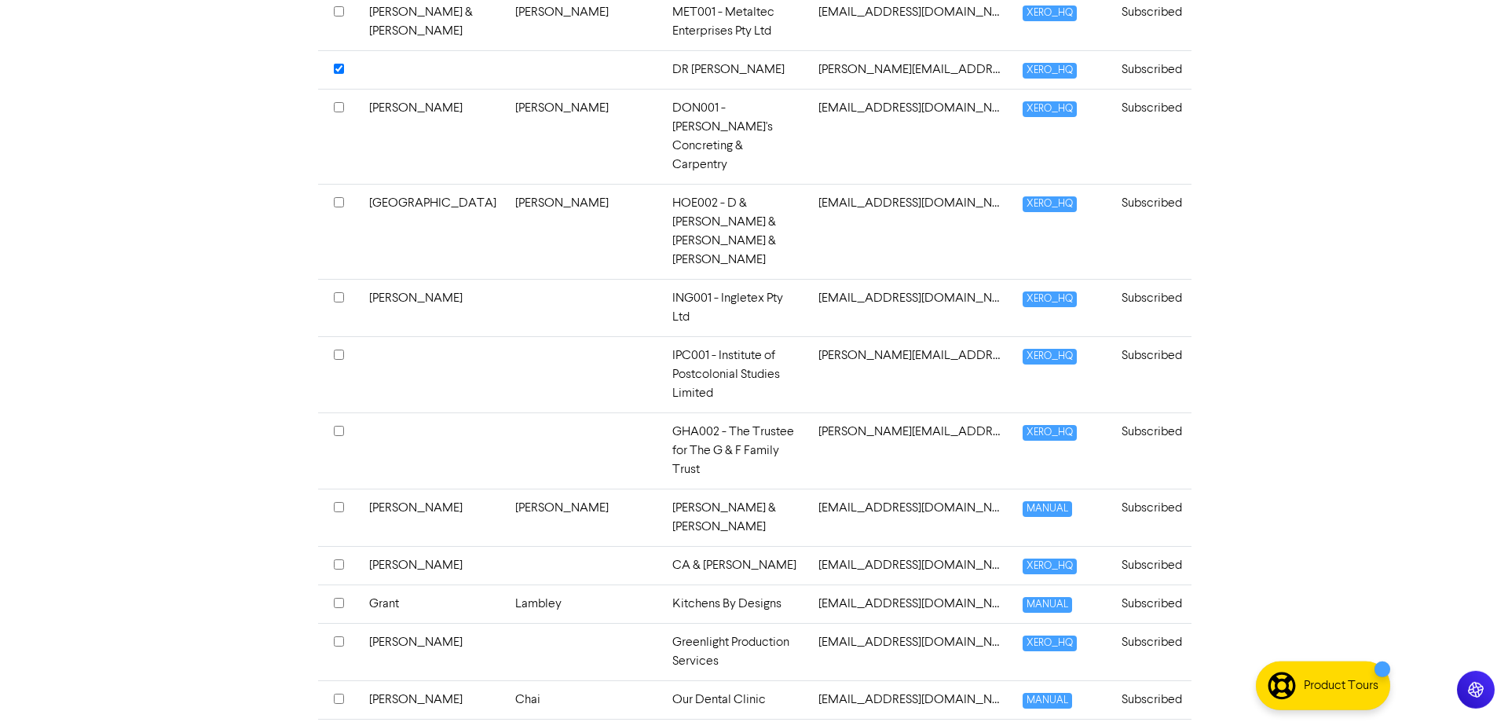
scroll to position [3293, 0]
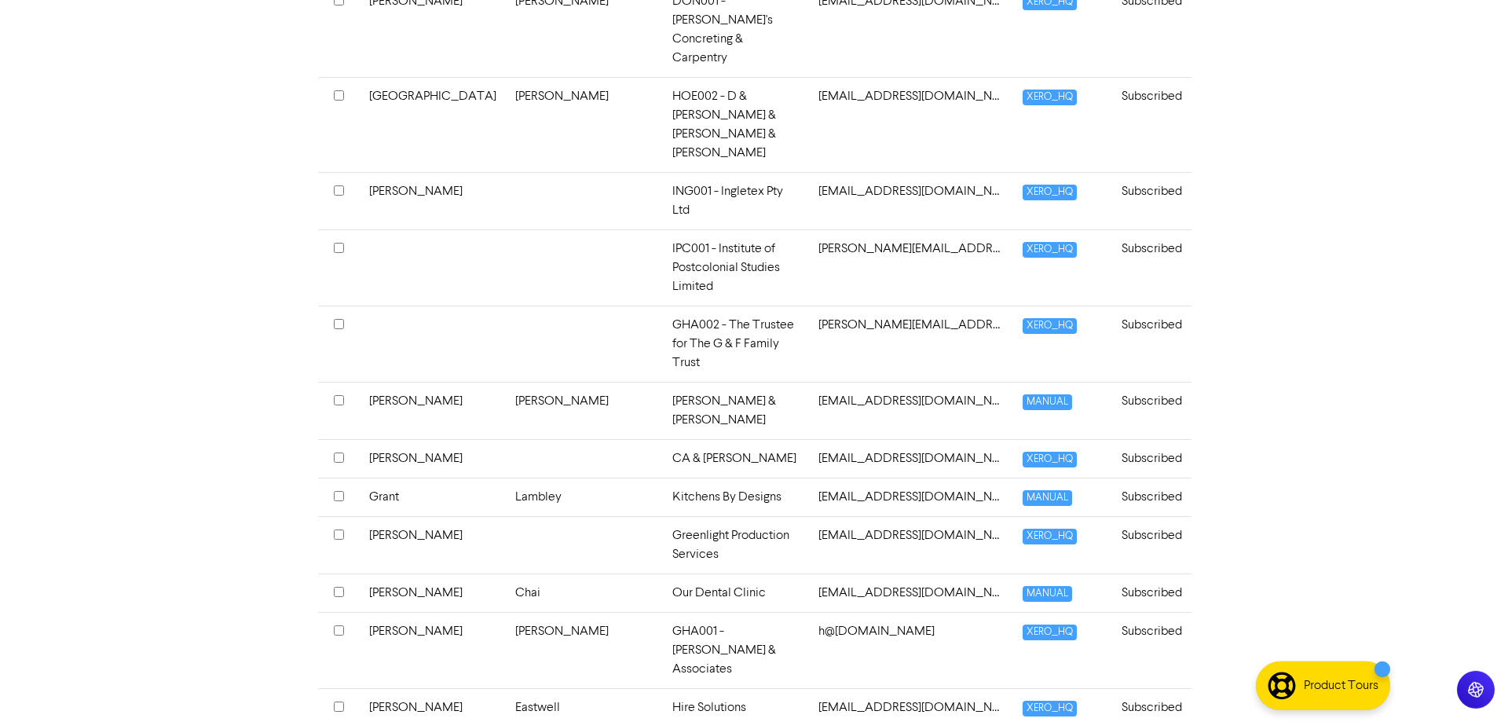
scroll to position [3373, 0]
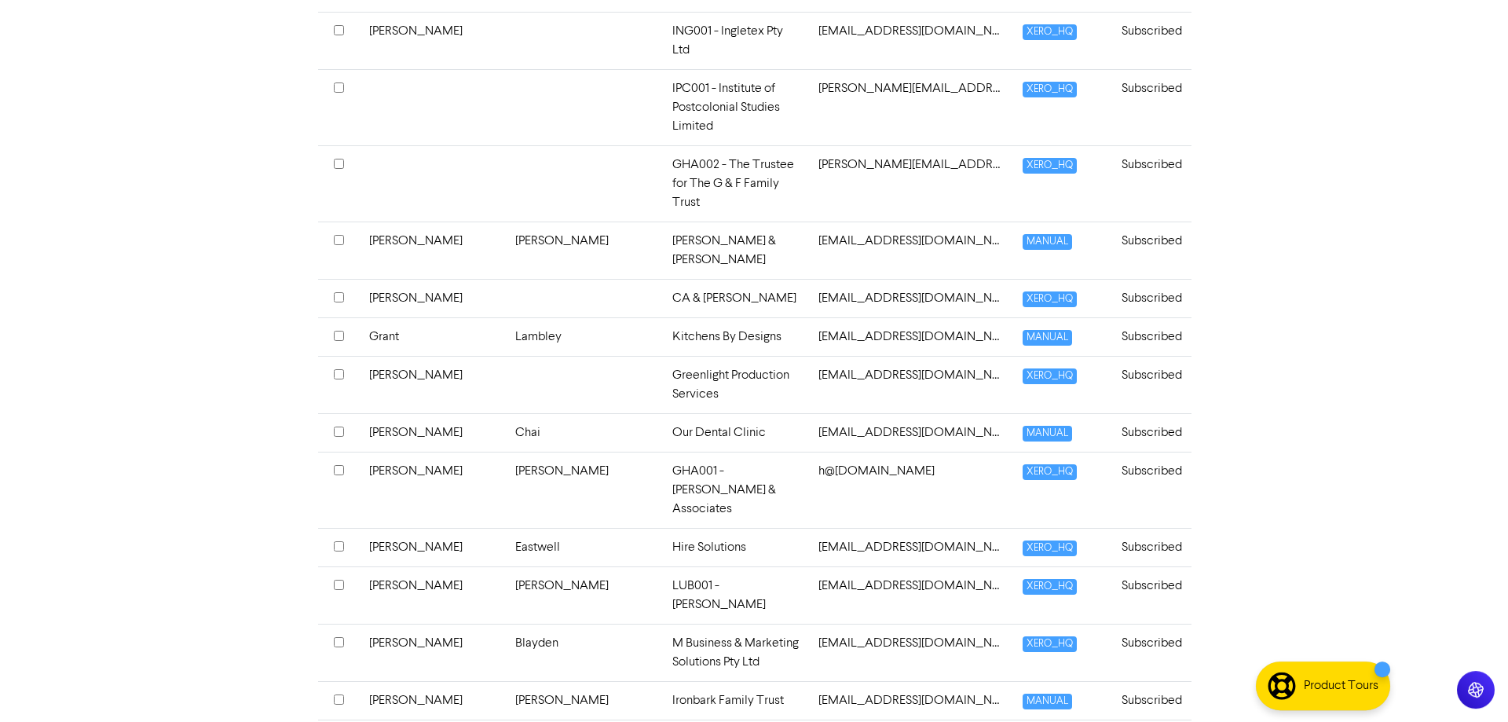
scroll to position [3534, 0]
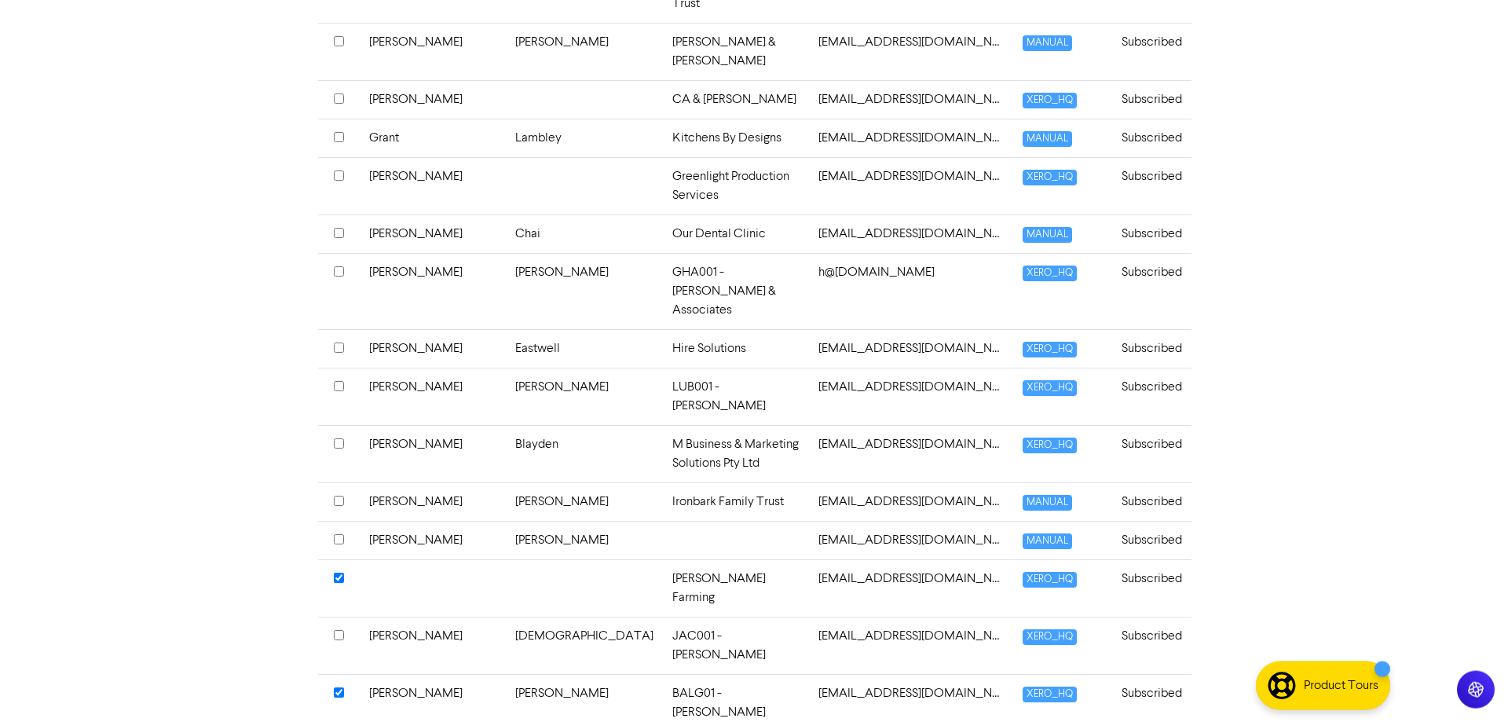
scroll to position [3774, 0]
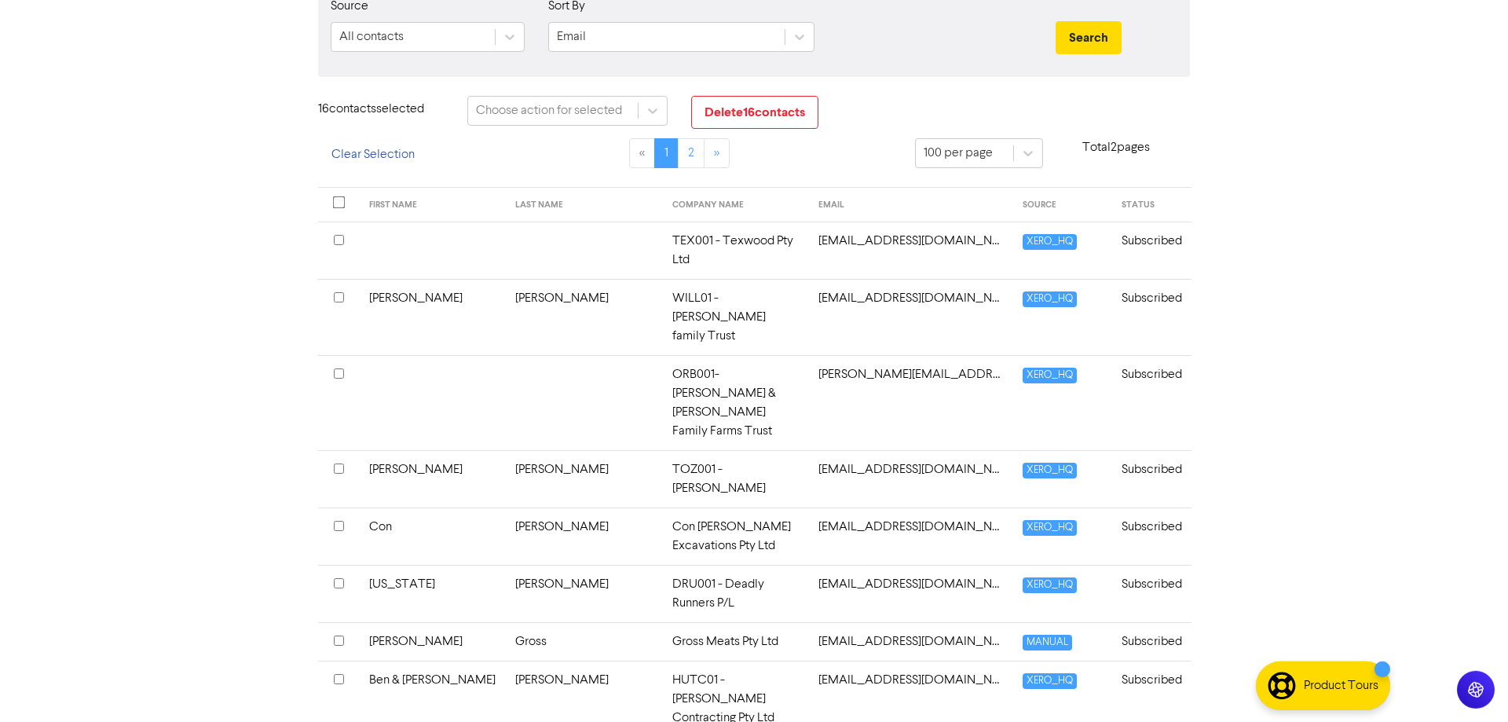
scroll to position [0, 0]
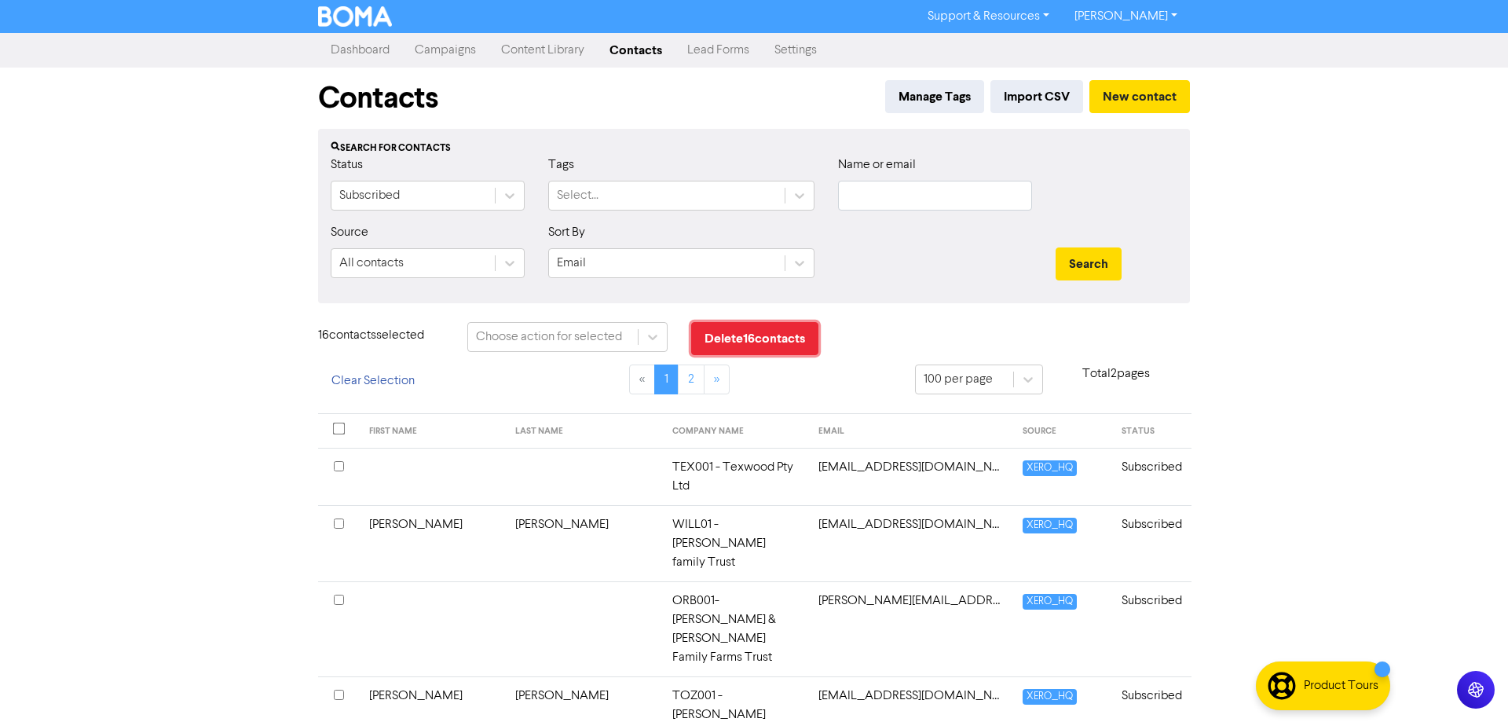
click at [731, 335] on button "Delete 16 contact s" at bounding box center [754, 338] width 127 height 33
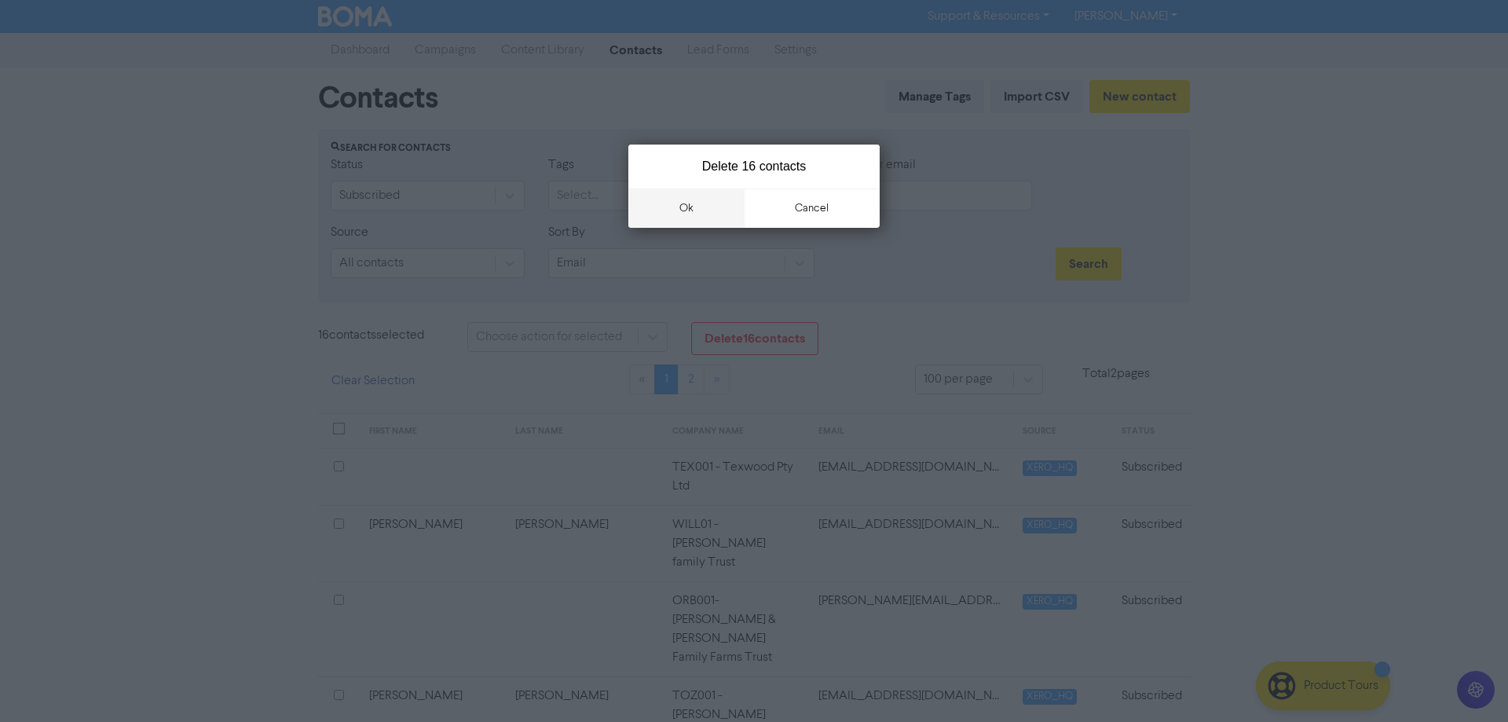
click at [691, 203] on button "ok" at bounding box center [686, 208] width 116 height 39
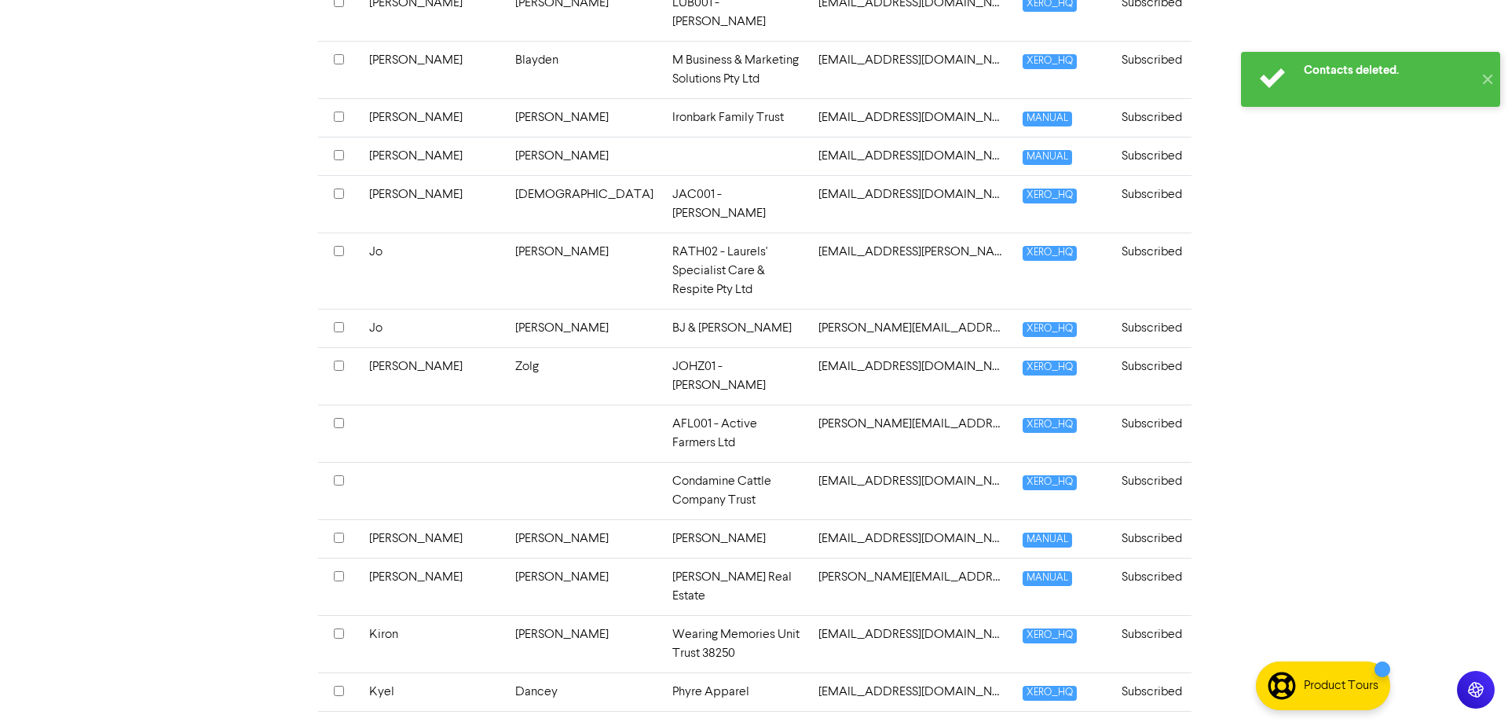
scroll to position [3873, 0]
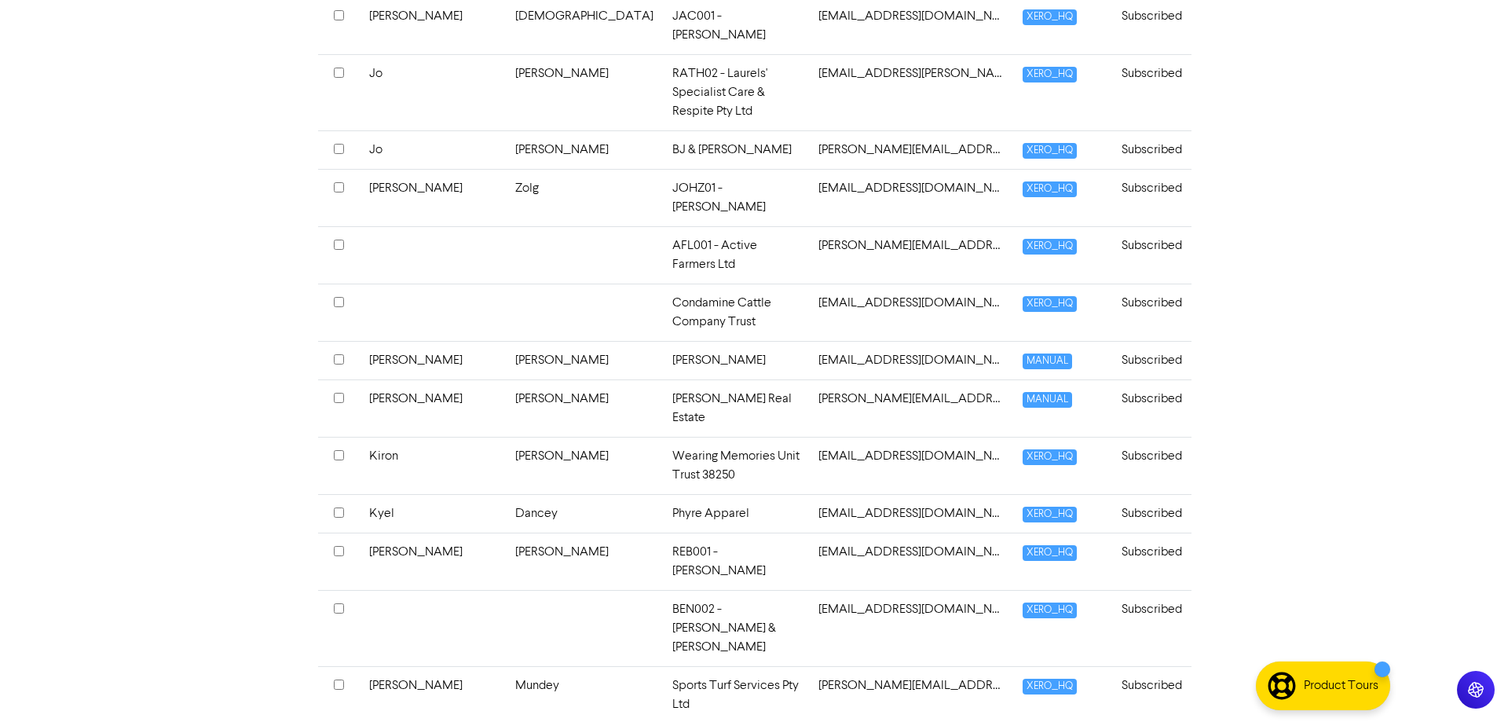
scroll to position [3881, 0]
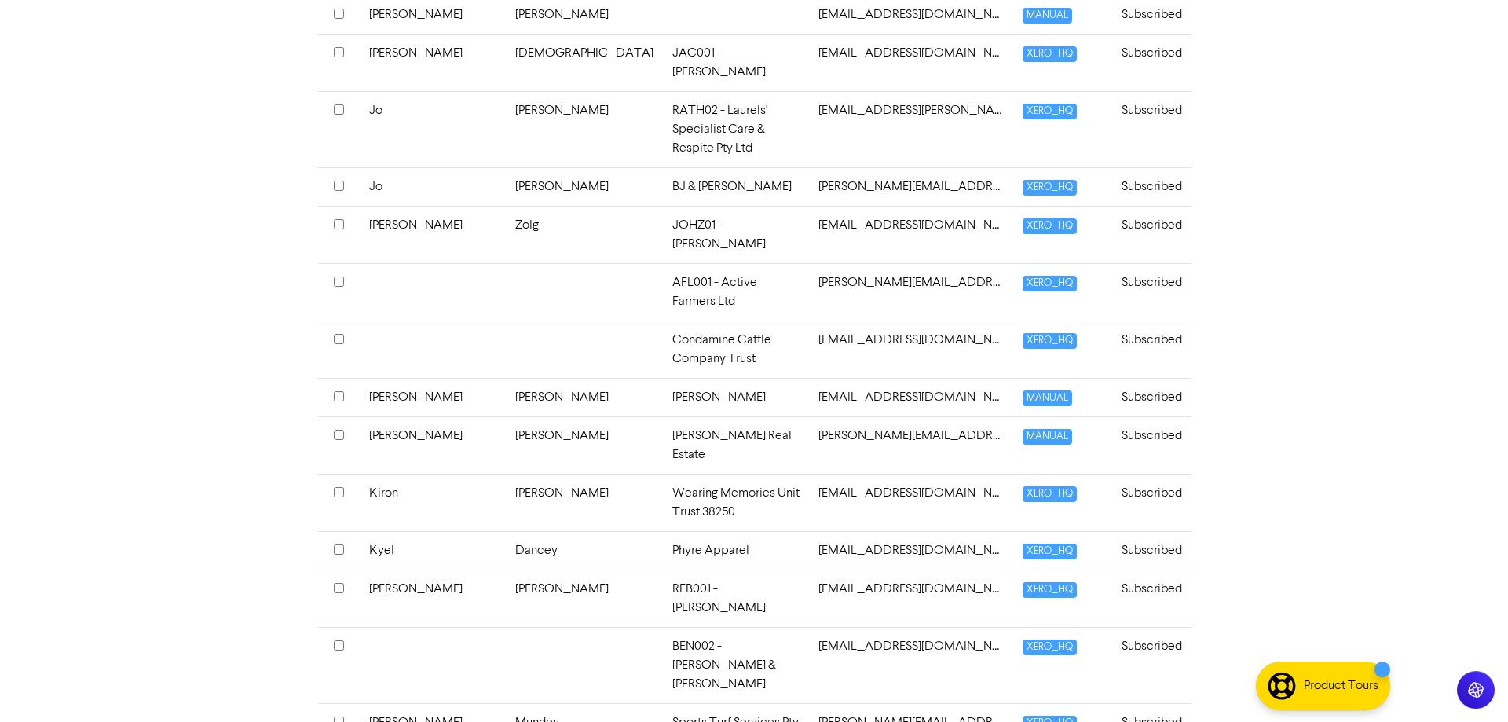
scroll to position [3801, 0]
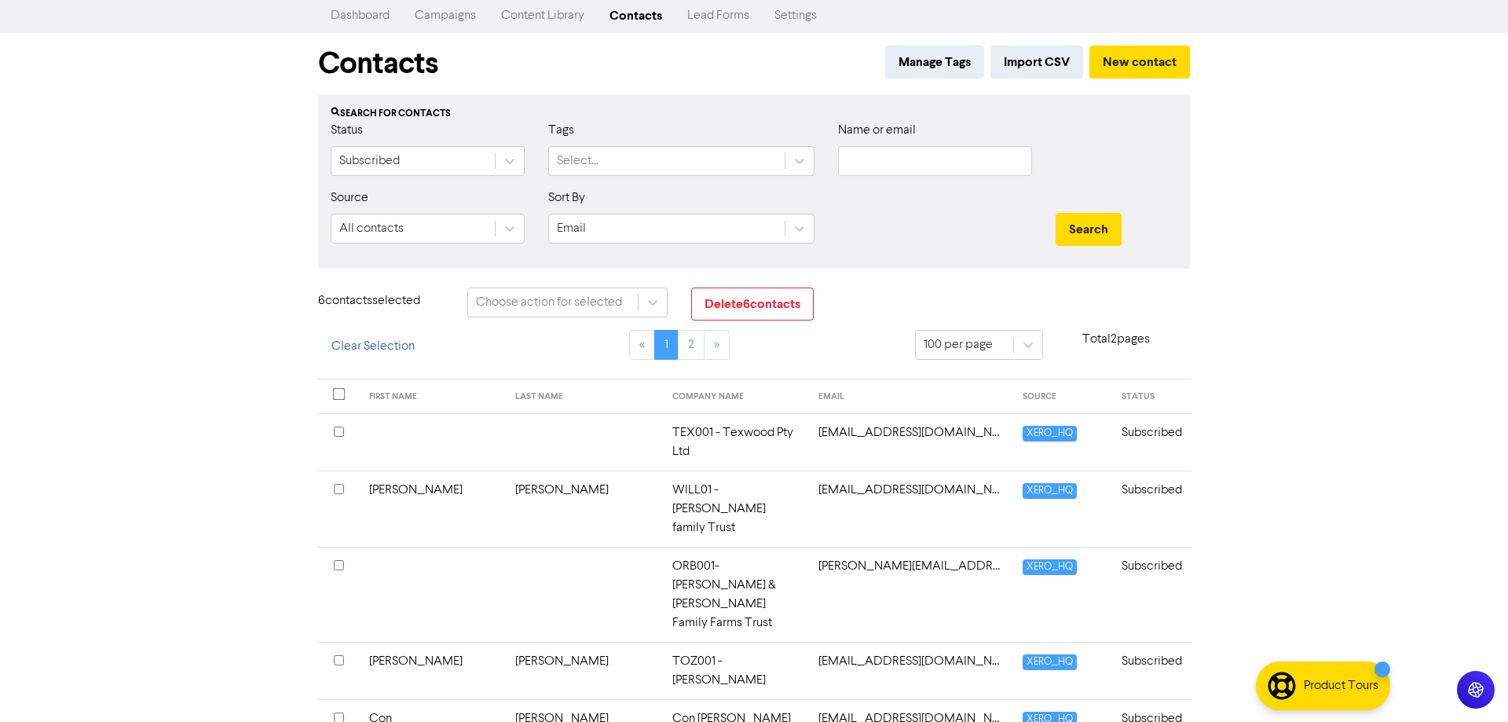
scroll to position [0, 0]
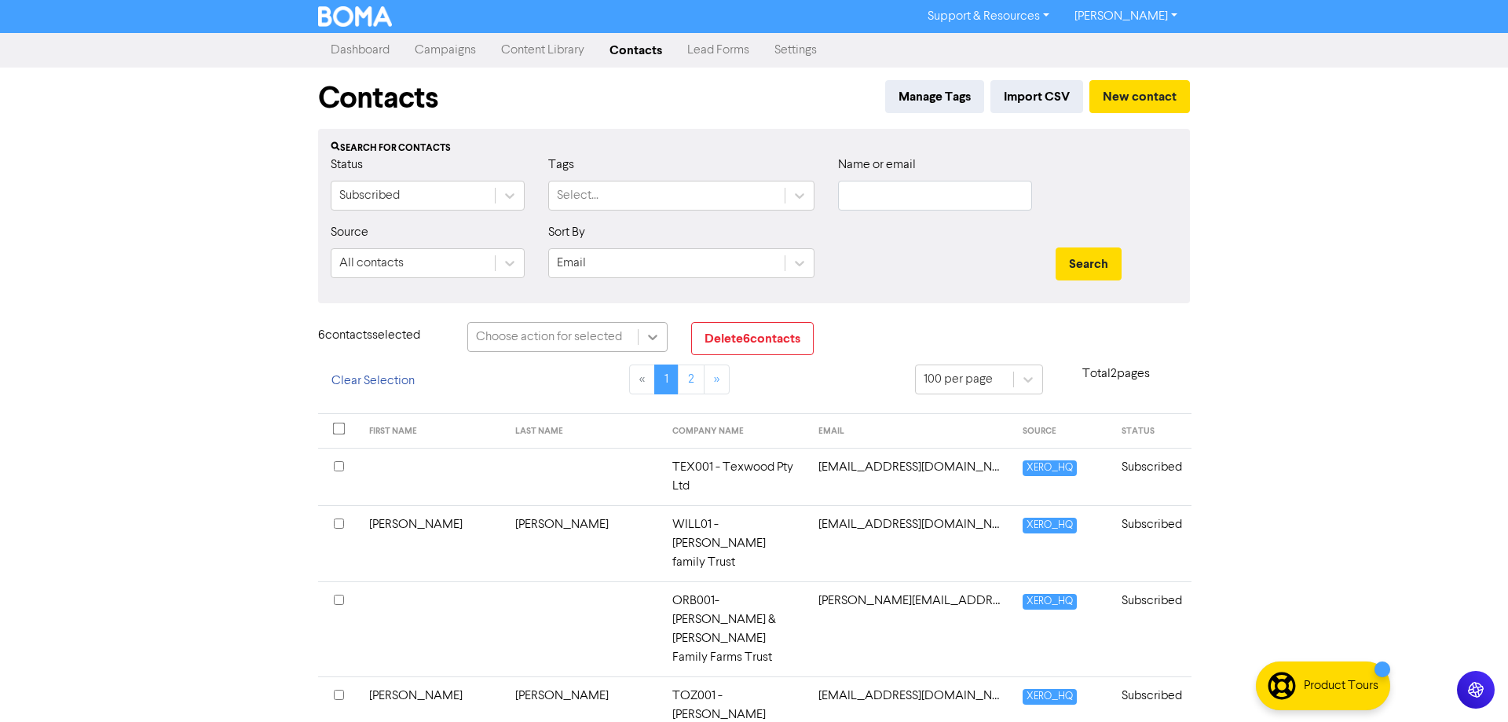
click at [648, 335] on icon at bounding box center [653, 337] width 16 height 16
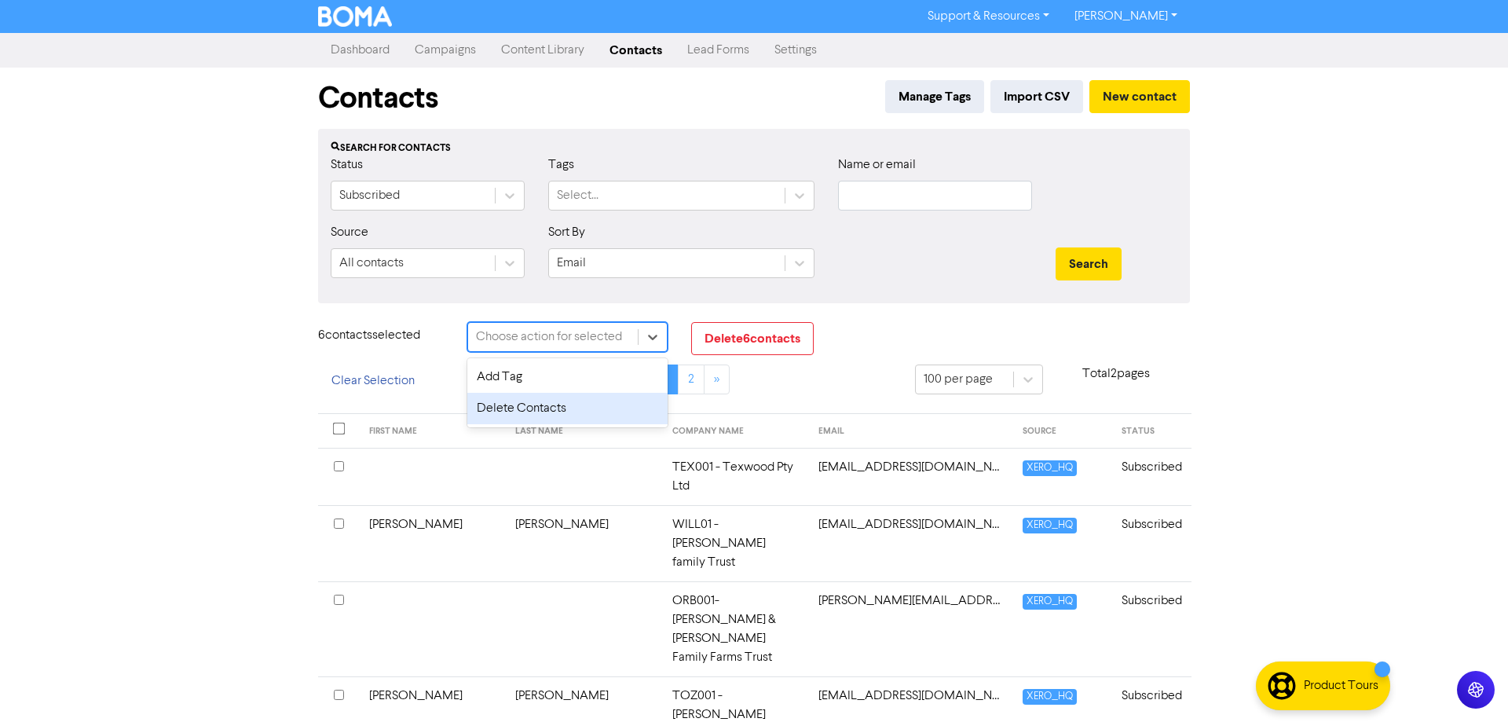
click at [599, 407] on div "Delete Contacts" at bounding box center [567, 408] width 200 height 31
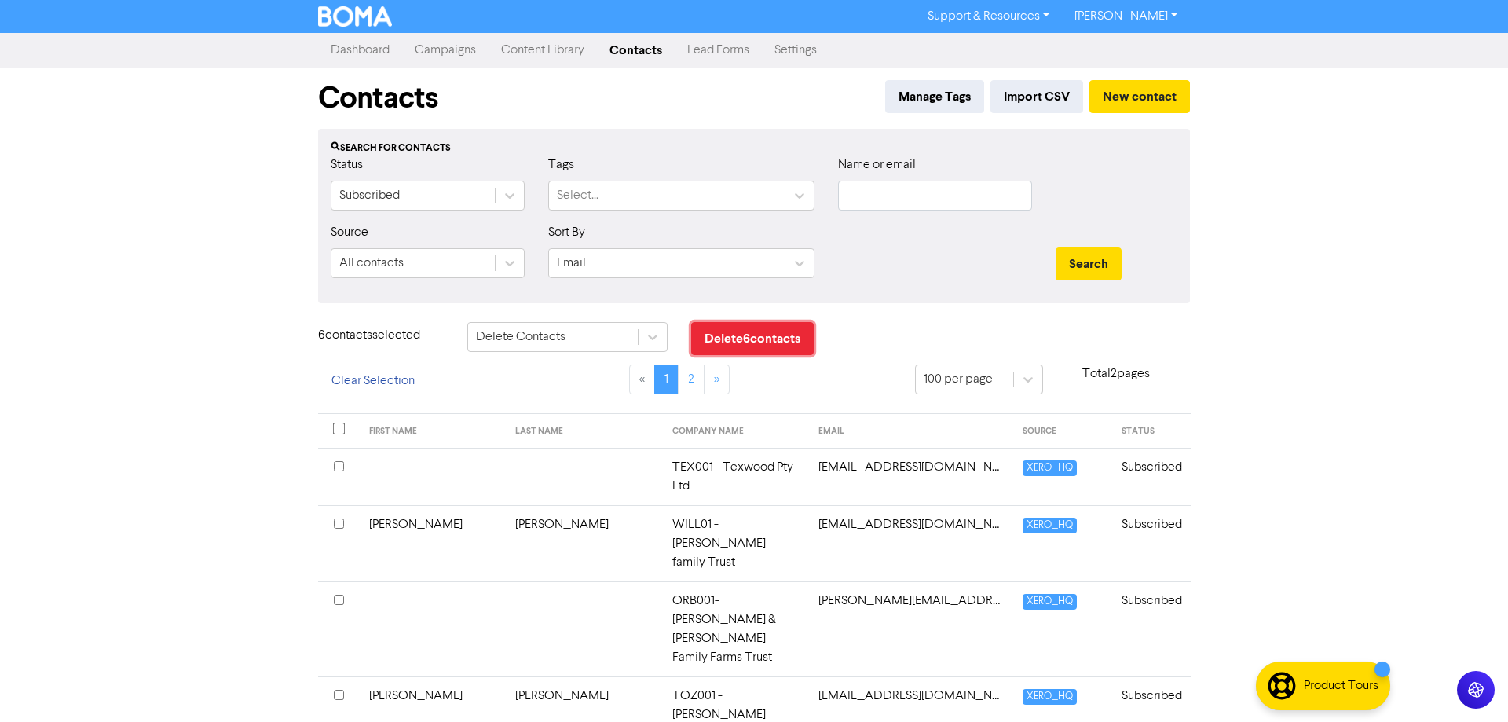
click at [749, 342] on button "Delete 6 contact s" at bounding box center [752, 338] width 123 height 33
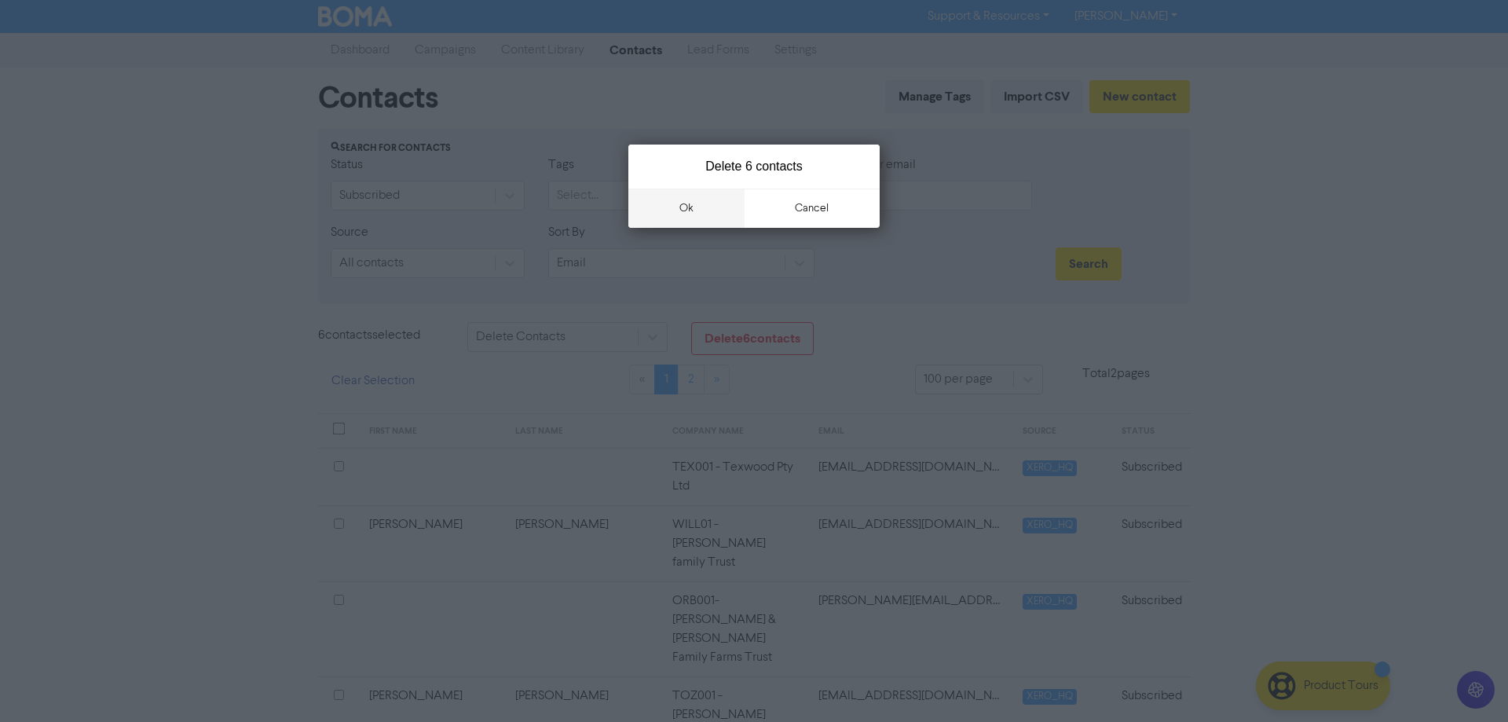
click at [722, 204] on button "ok" at bounding box center [686, 208] width 116 height 39
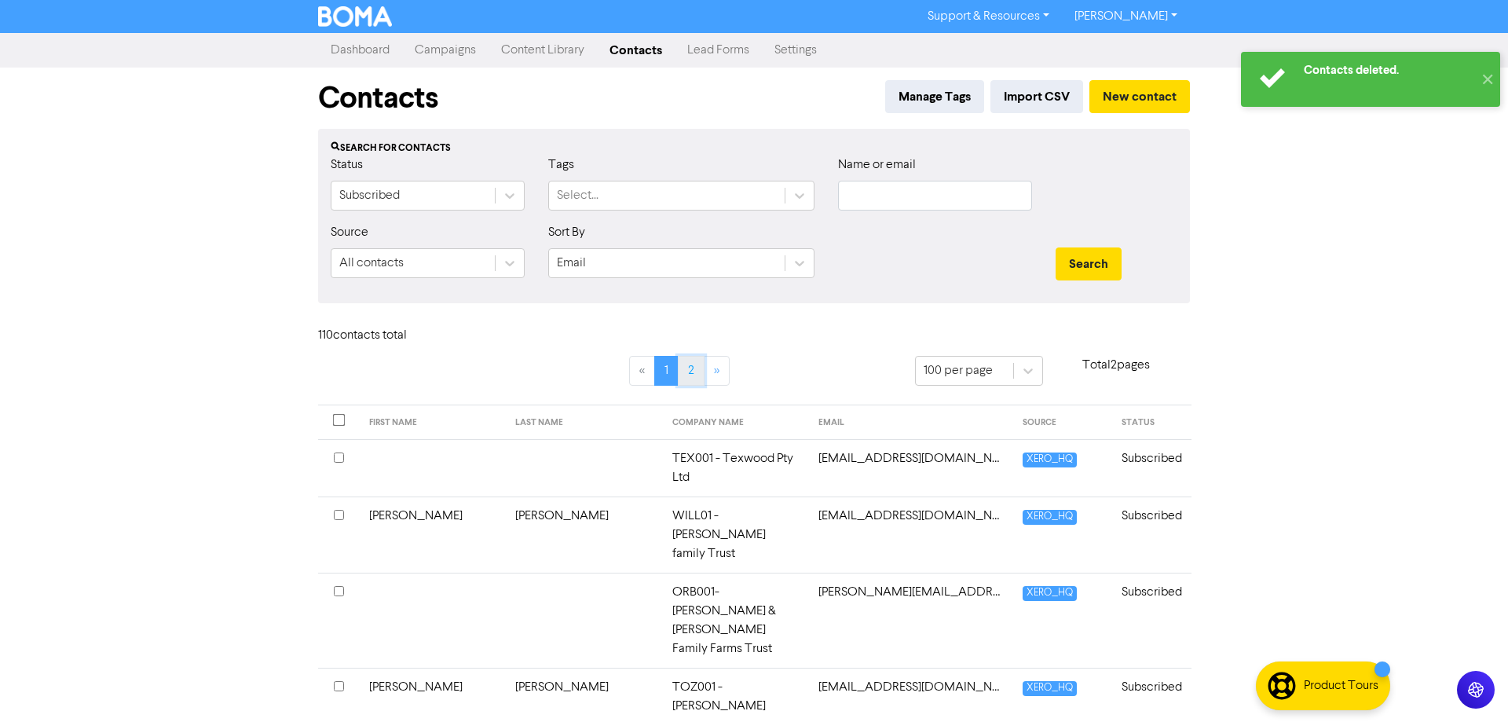
click at [694, 374] on link "2" at bounding box center [691, 371] width 27 height 30
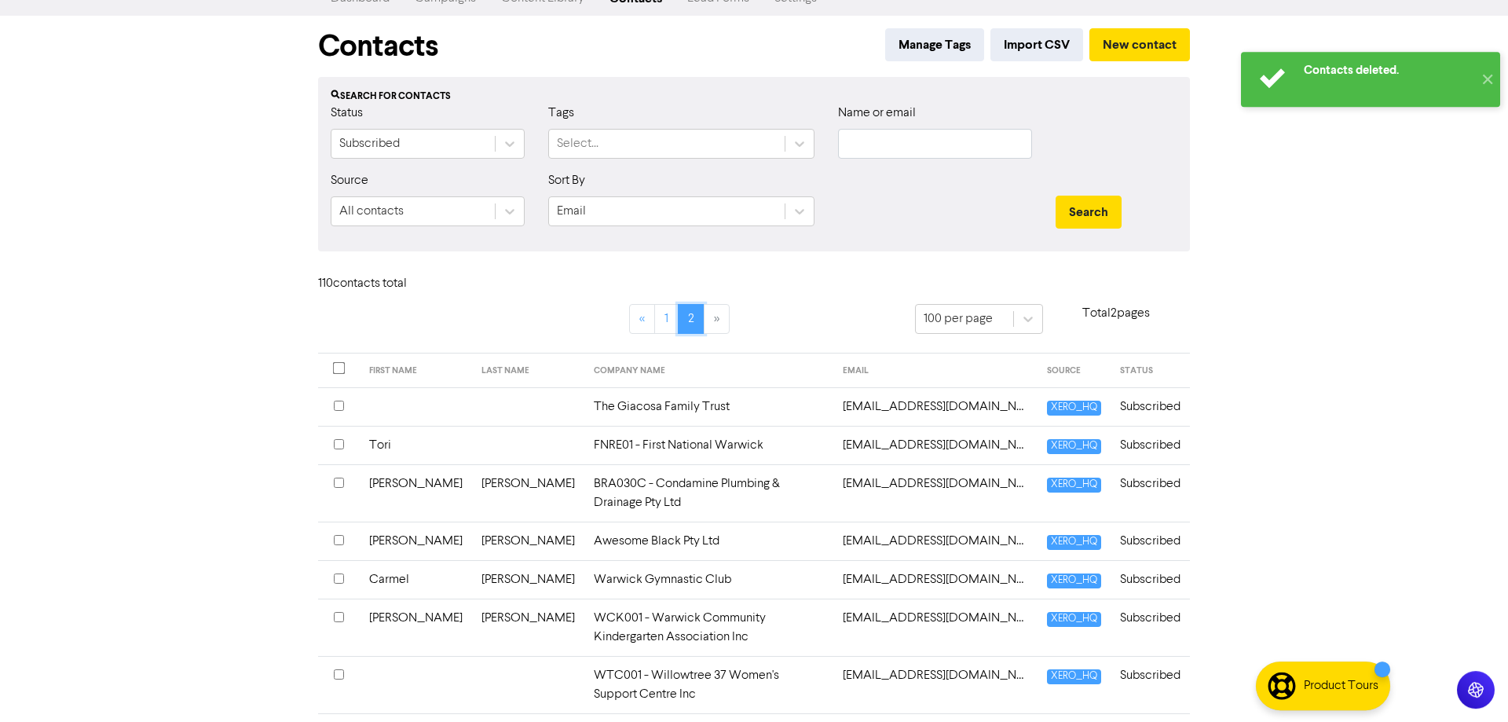
scroll to position [80, 0]
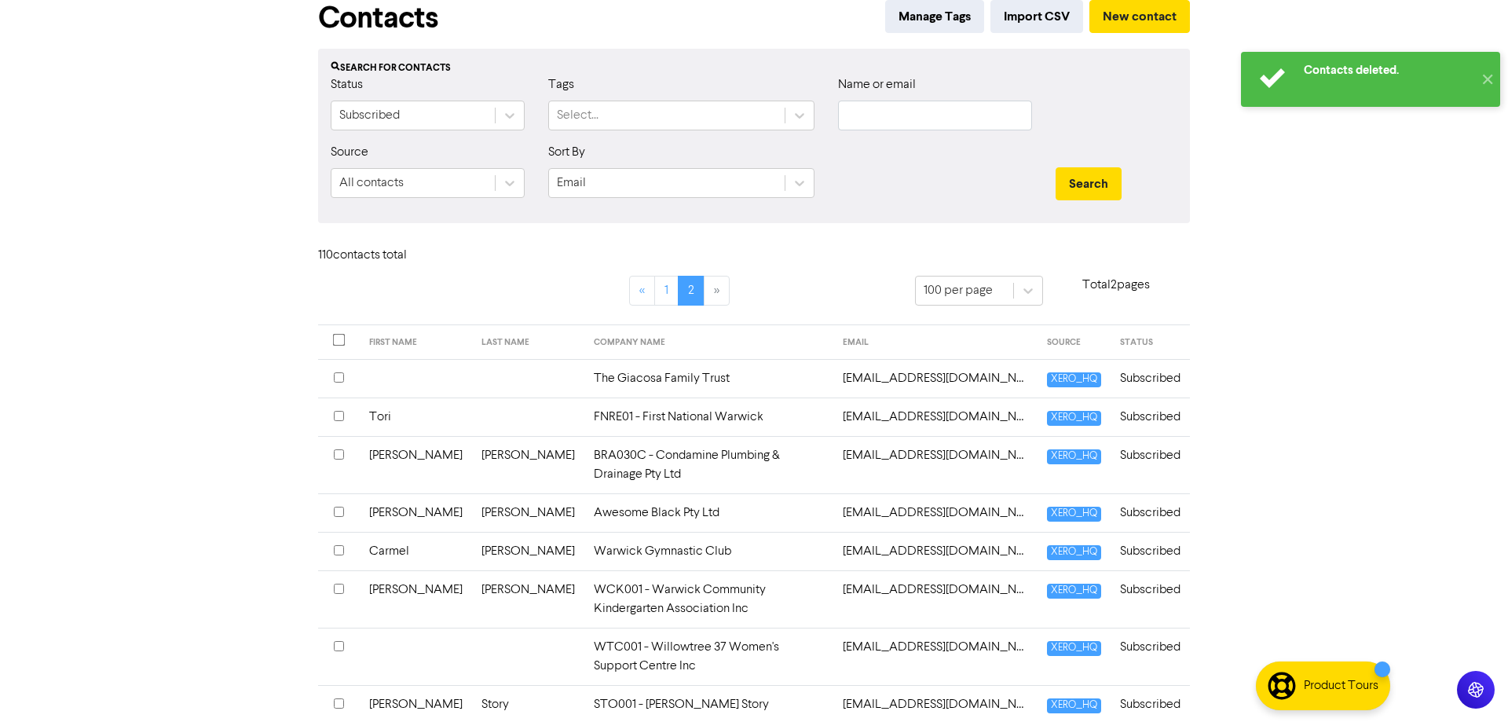
click at [337, 383] on input "checkbox" at bounding box center [339, 377] width 10 height 10
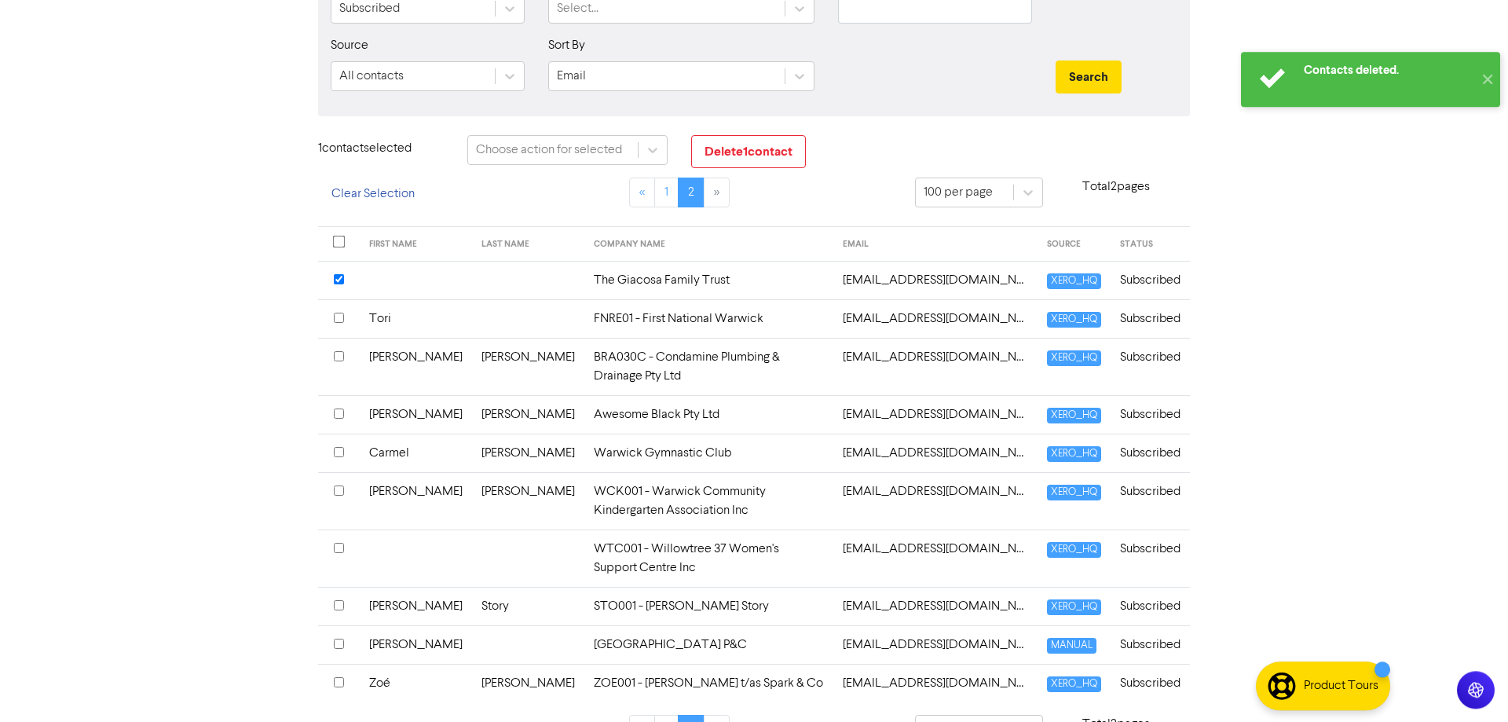
scroll to position [202, 0]
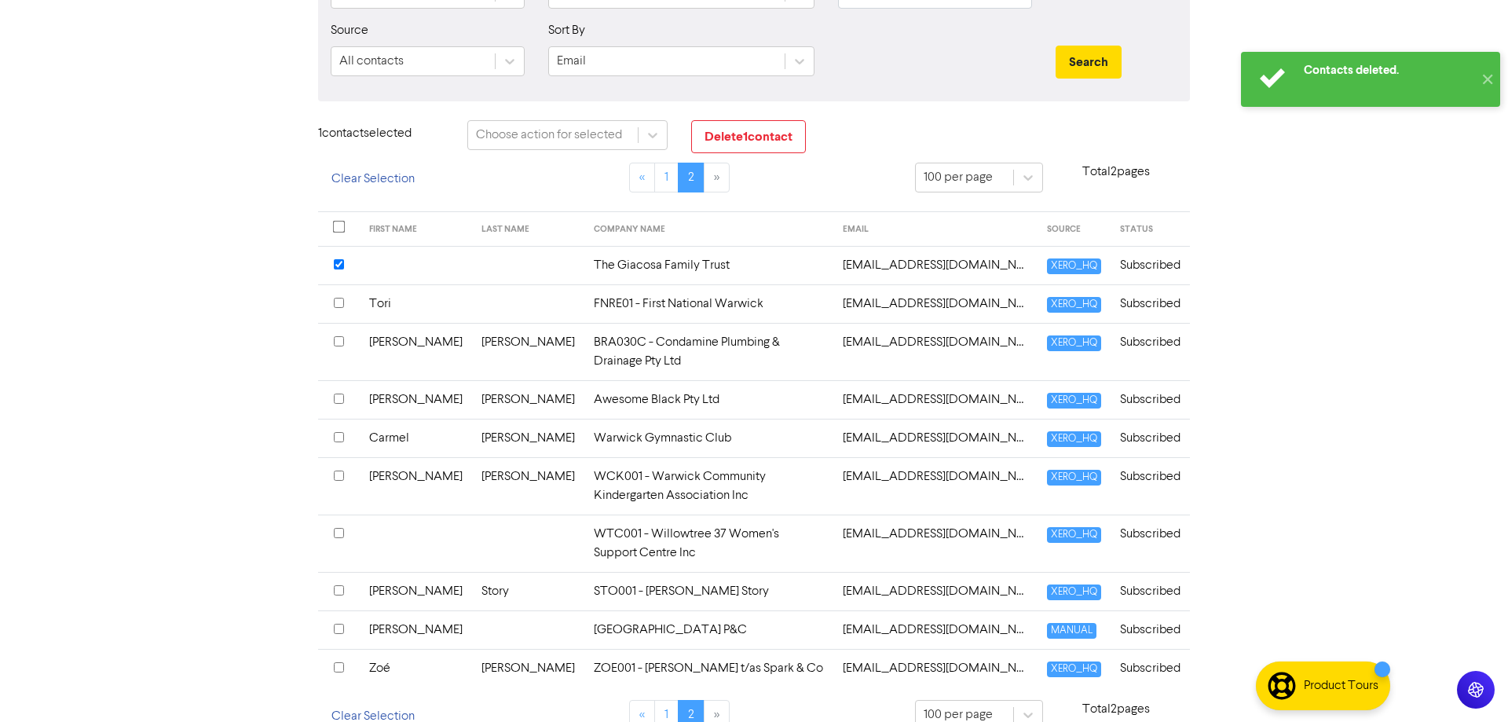
click at [343, 346] on input "checkbox" at bounding box center [339, 341] width 10 height 10
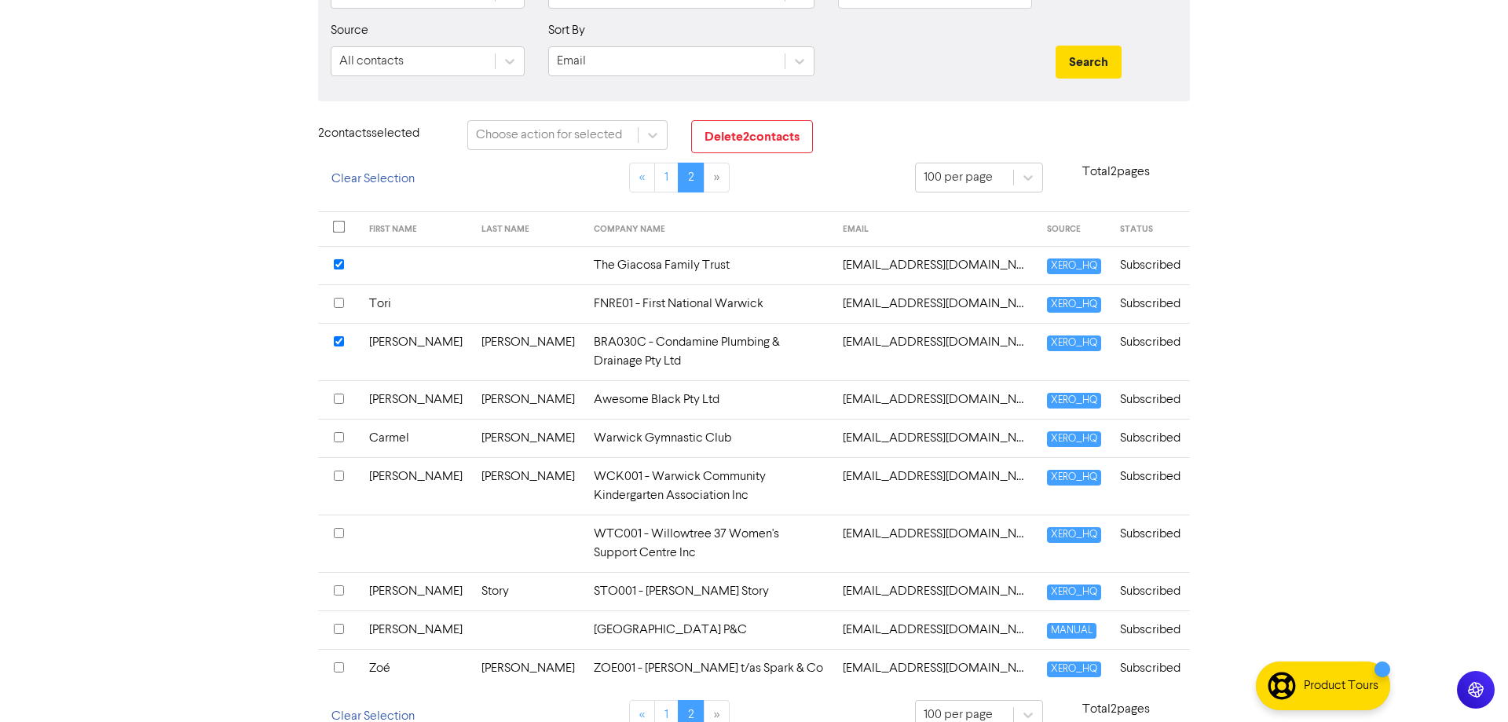
click at [340, 471] on input "checkbox" at bounding box center [339, 476] width 10 height 10
click at [339, 662] on input "checkbox" at bounding box center [339, 667] width 10 height 10
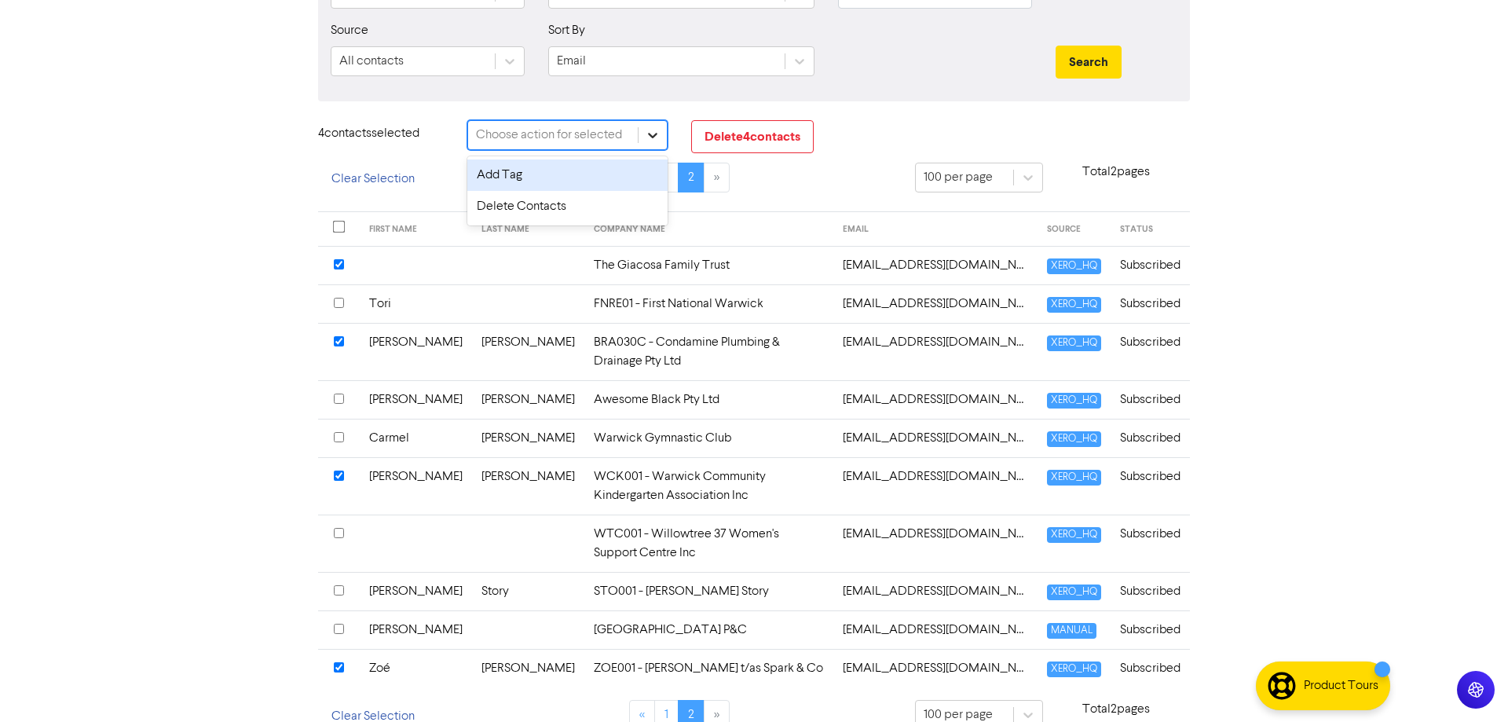
click at [654, 136] on icon at bounding box center [652, 135] width 9 height 5
click at [610, 212] on div "Delete Contacts" at bounding box center [567, 206] width 200 height 31
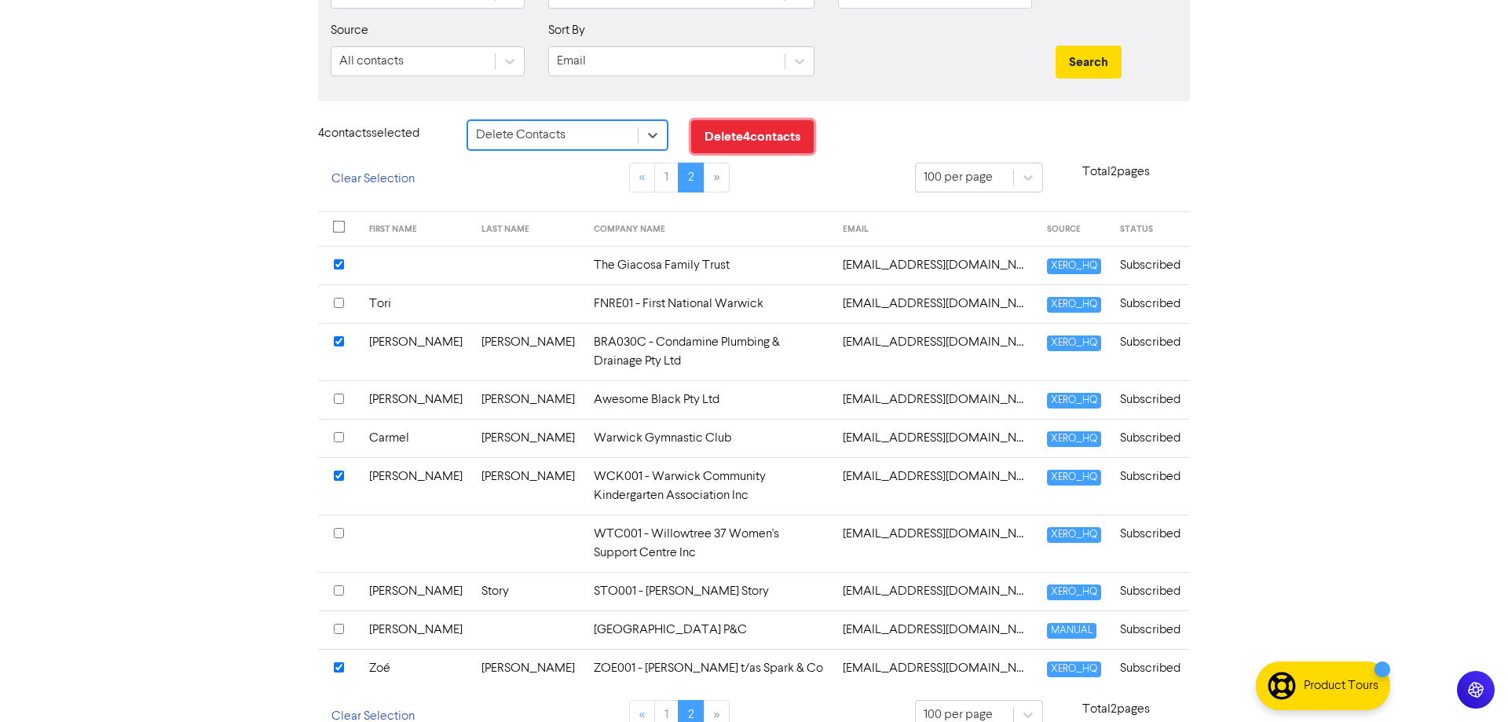
click at [751, 135] on button "Delete 4 contact s" at bounding box center [752, 136] width 123 height 33
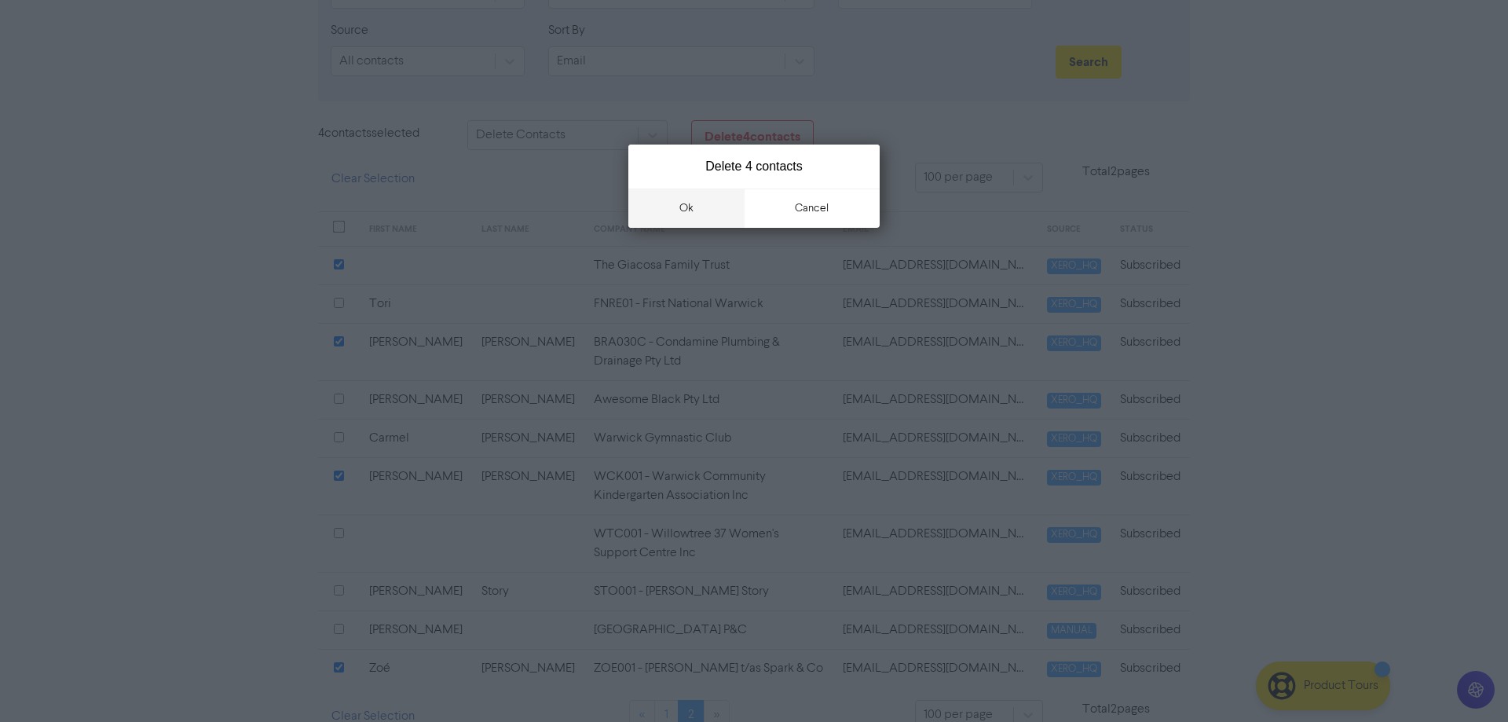
click at [685, 203] on button "ok" at bounding box center [686, 208] width 116 height 39
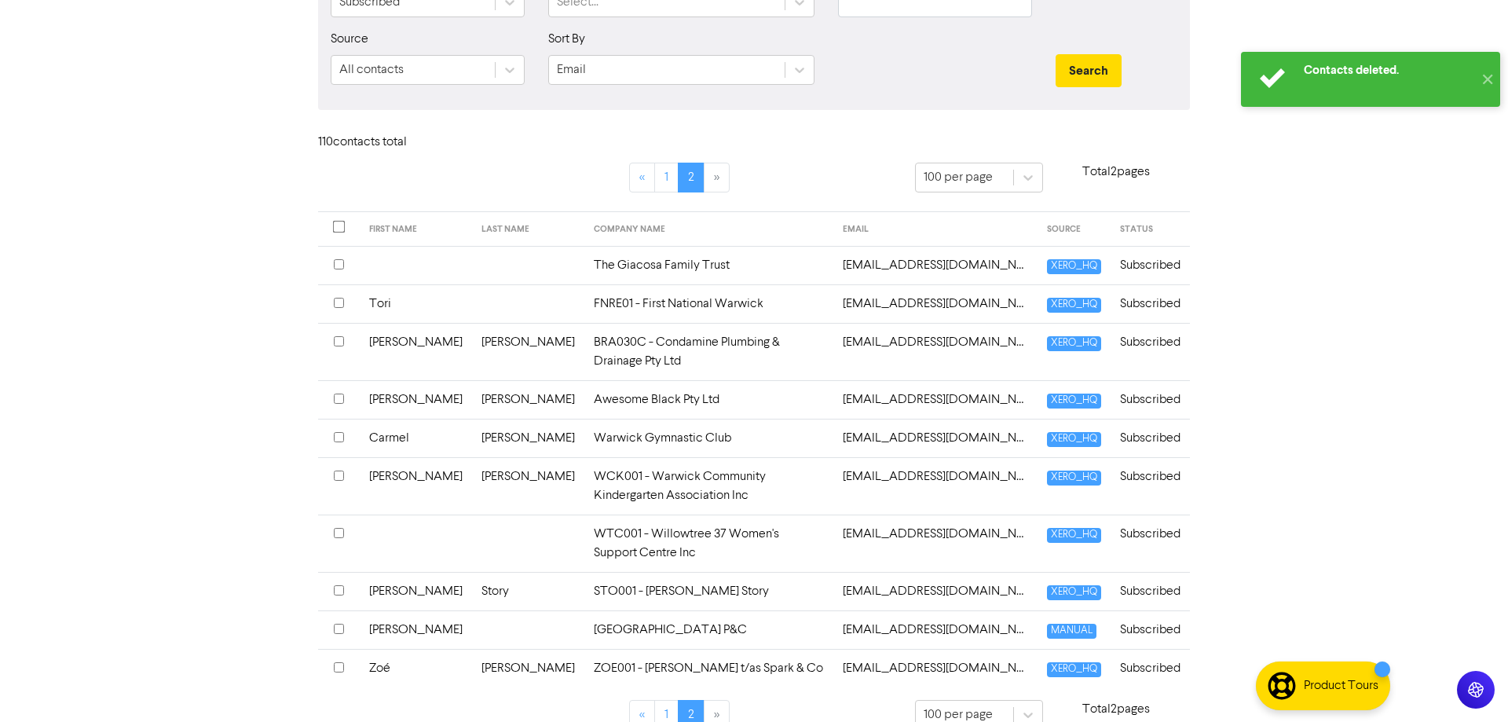
scroll to position [9, 0]
